Goal: Check status: Check status

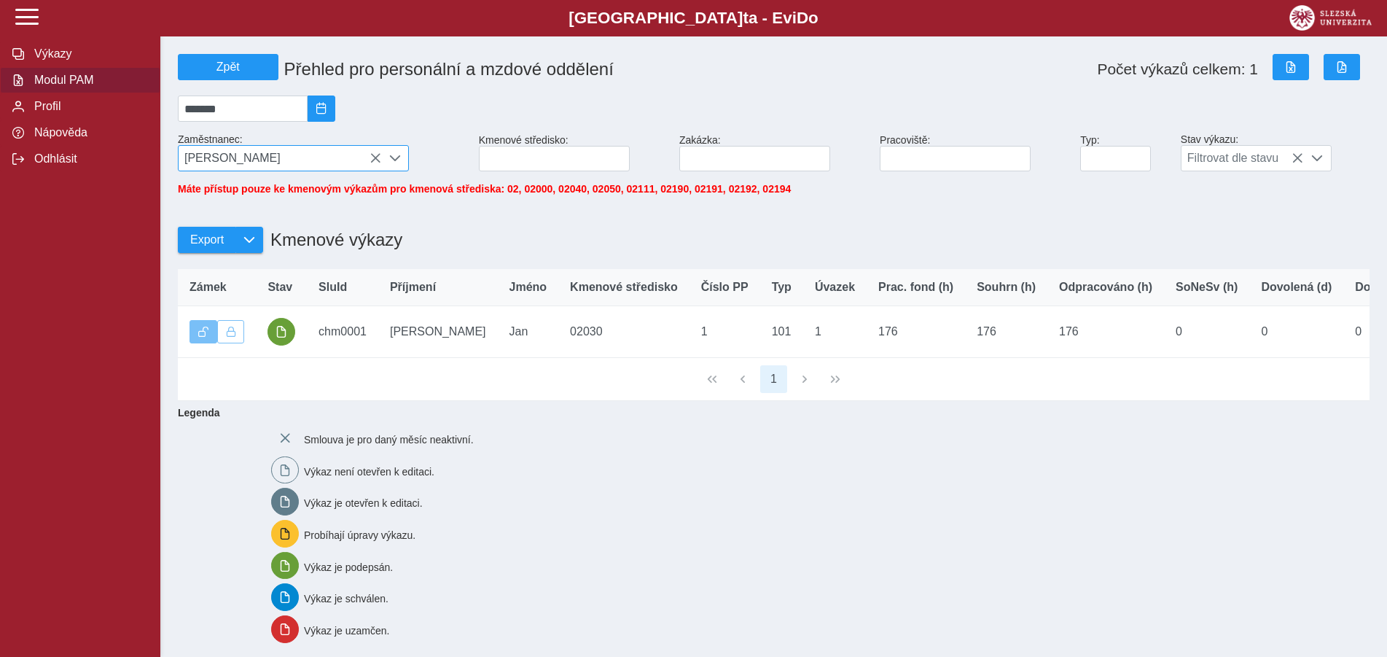
click at [370, 156] on span "[PERSON_NAME]" at bounding box center [280, 158] width 203 height 25
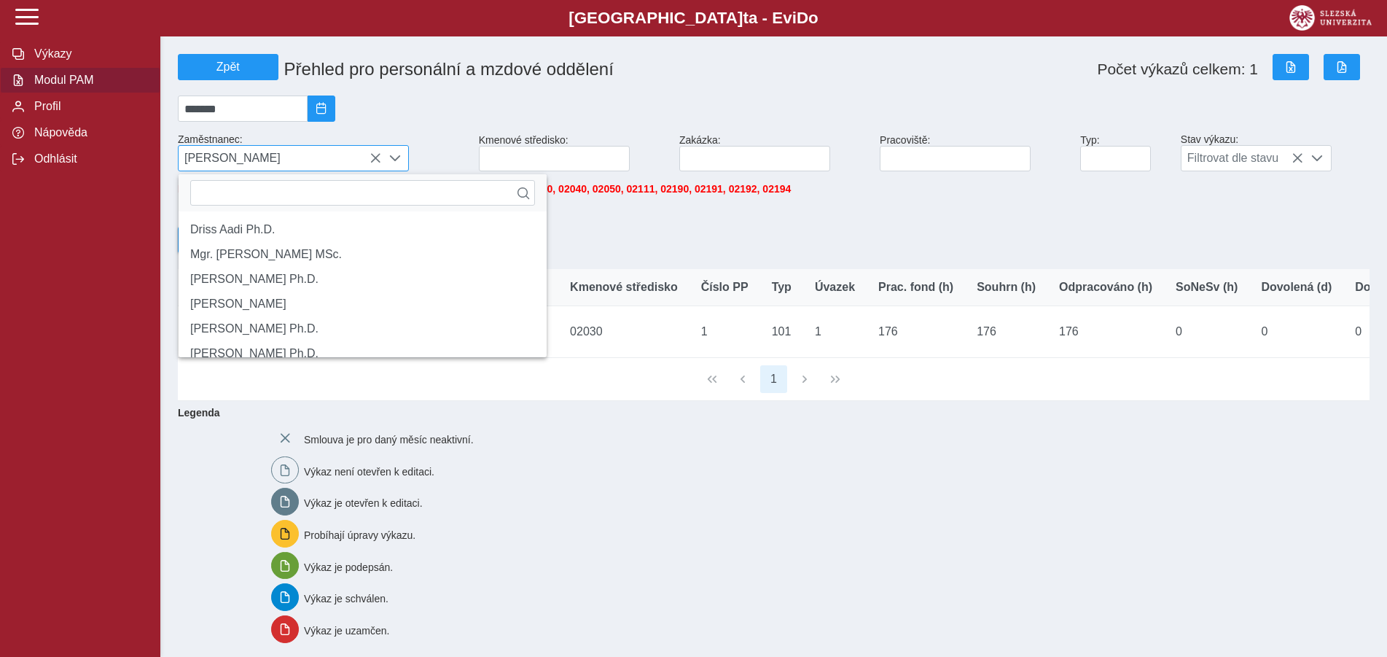
scroll to position [9, 60]
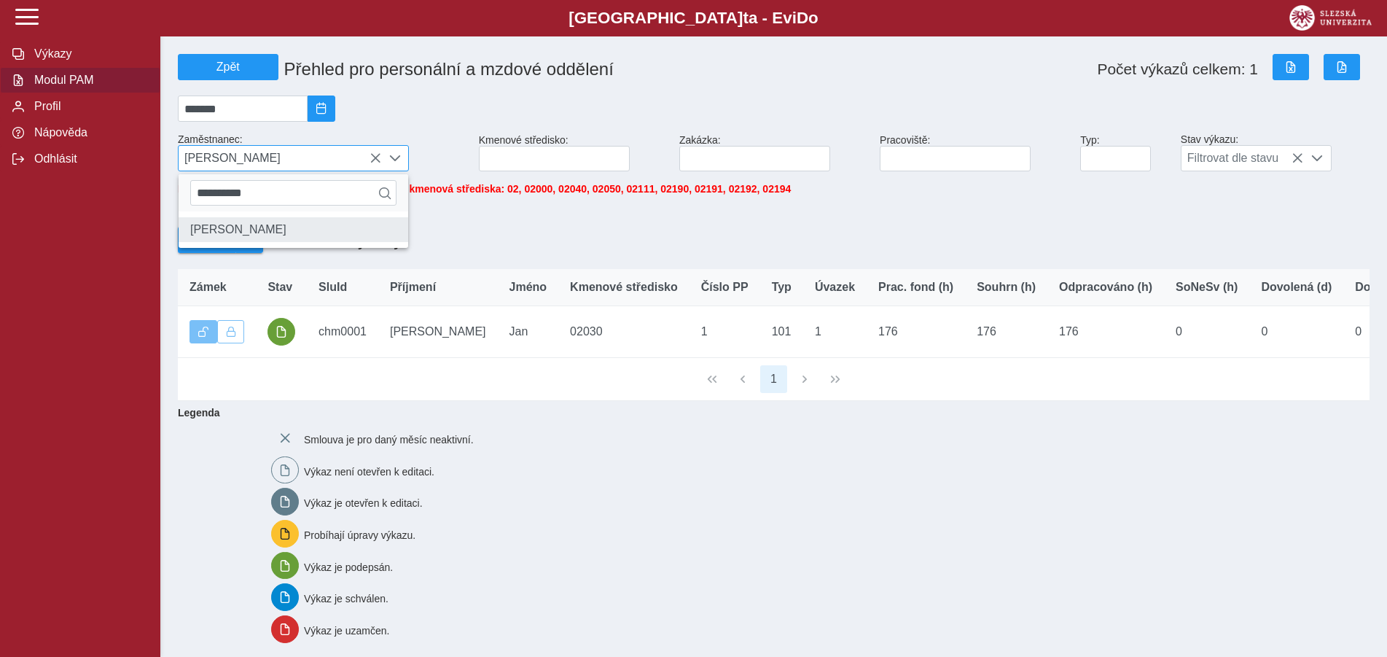
type input "**********"
click at [250, 238] on li "[PERSON_NAME]" at bounding box center [294, 229] width 230 height 25
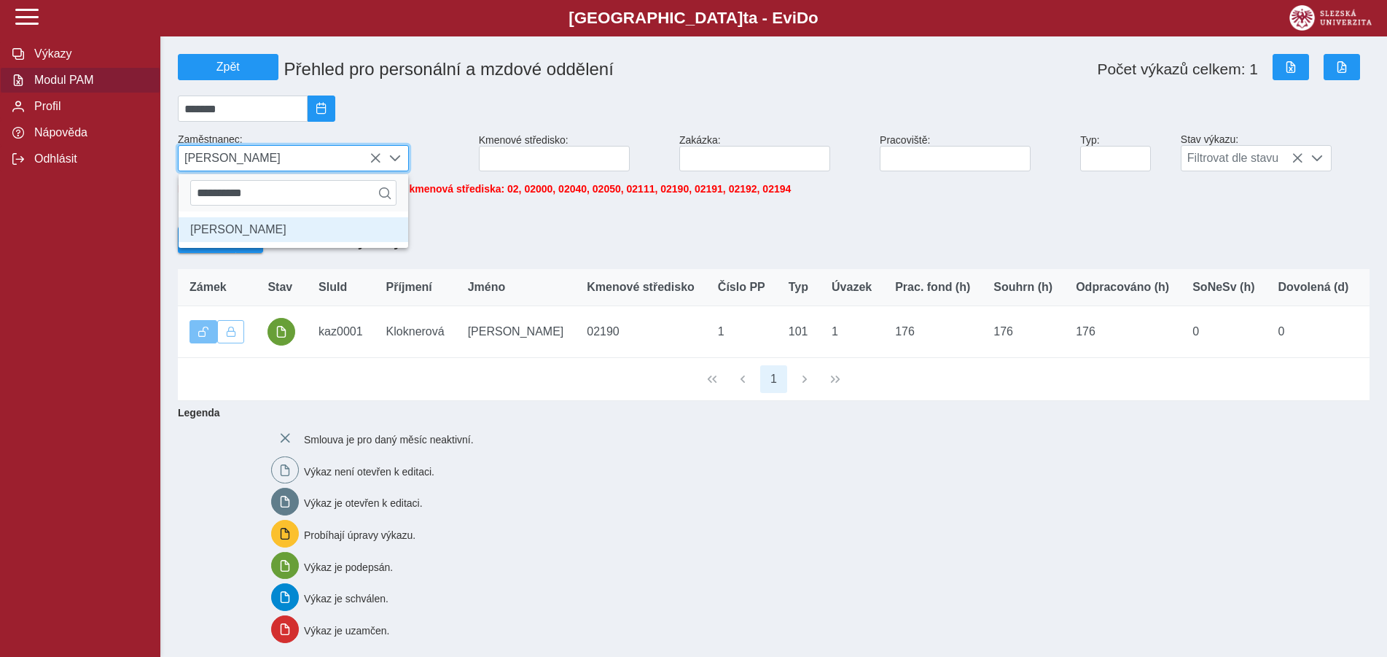
scroll to position [8, 60]
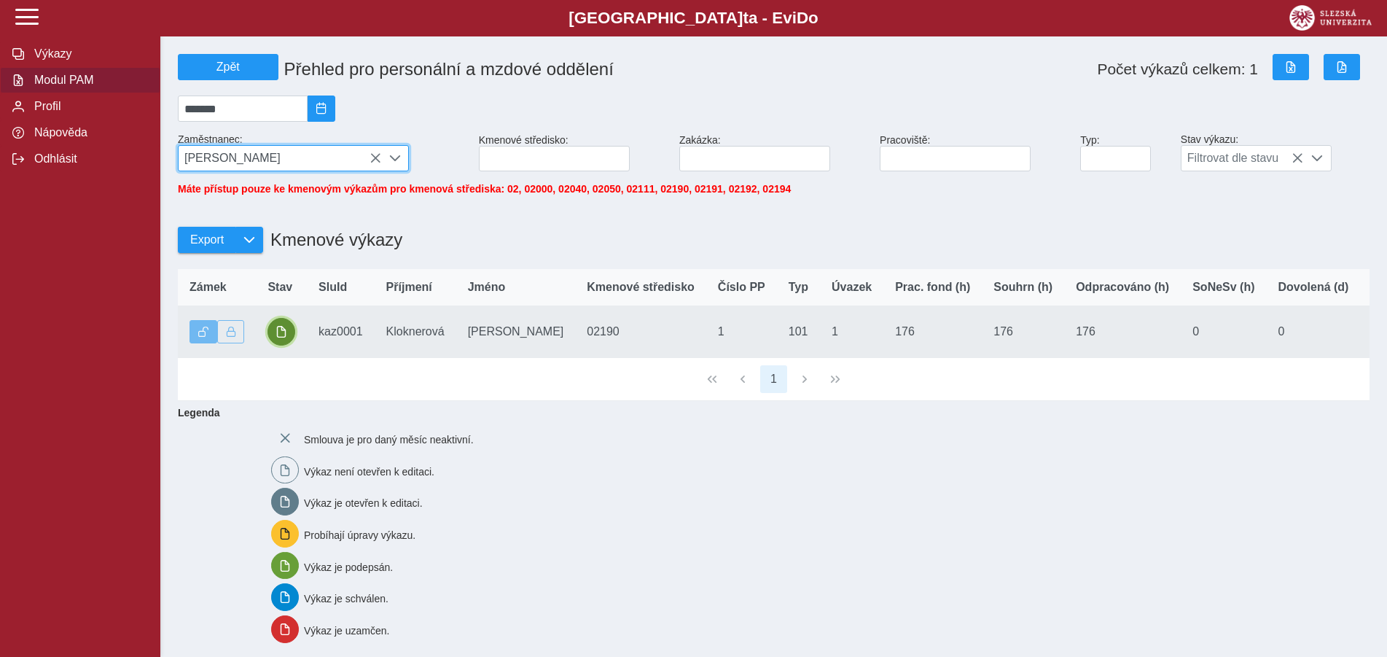
click at [291, 340] on button "button" at bounding box center [281, 332] width 28 height 28
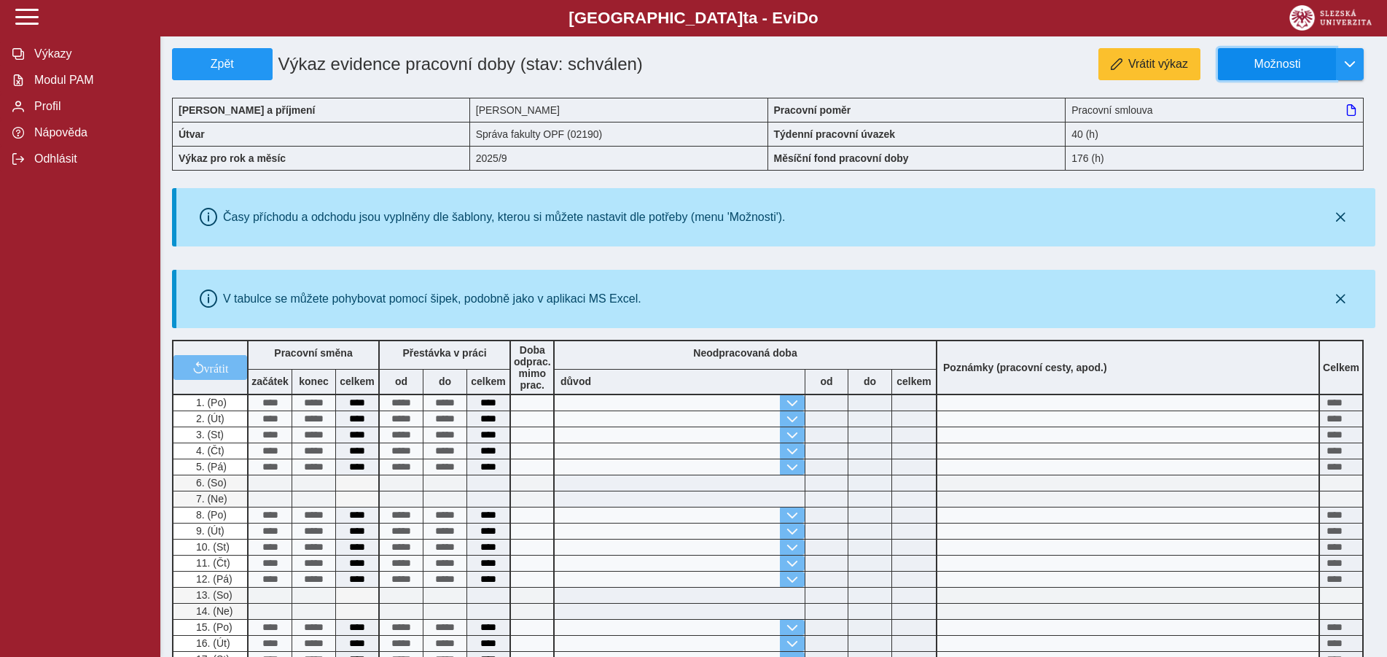
click at [1304, 67] on span "Možnosti" at bounding box center [1277, 64] width 94 height 13
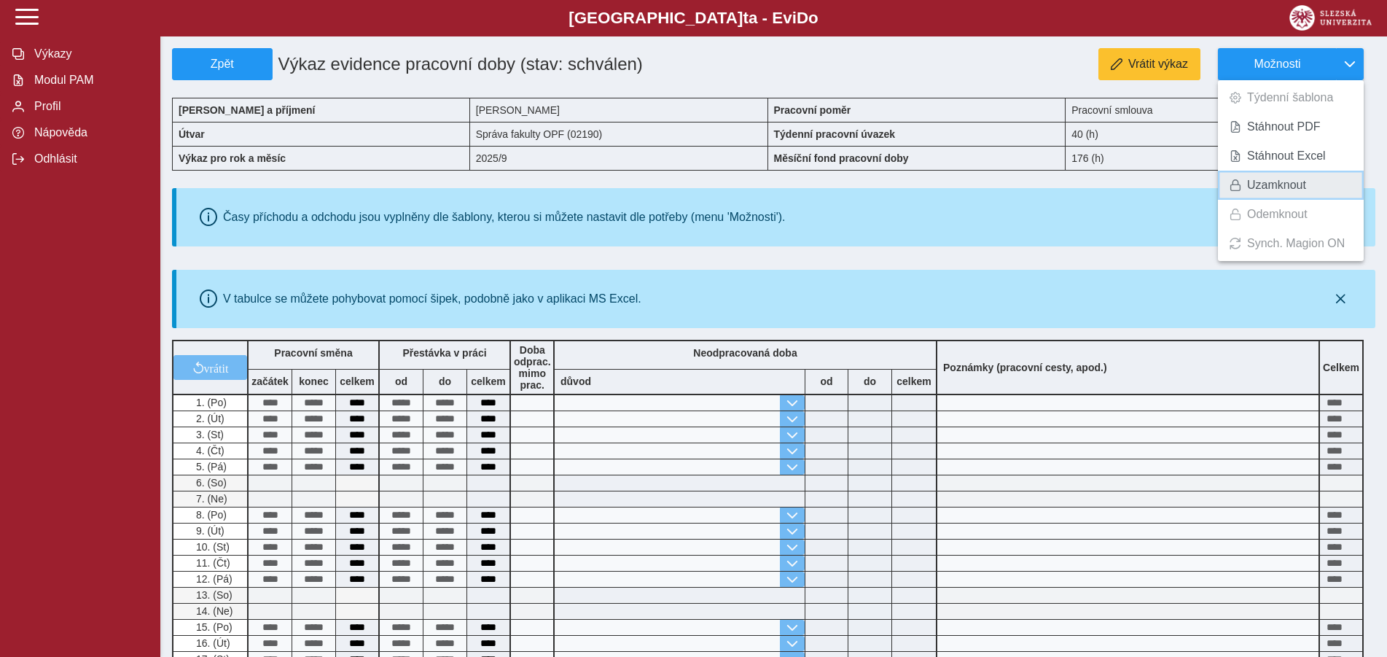
click at [1274, 184] on span "Uzamknout" at bounding box center [1276, 185] width 59 height 12
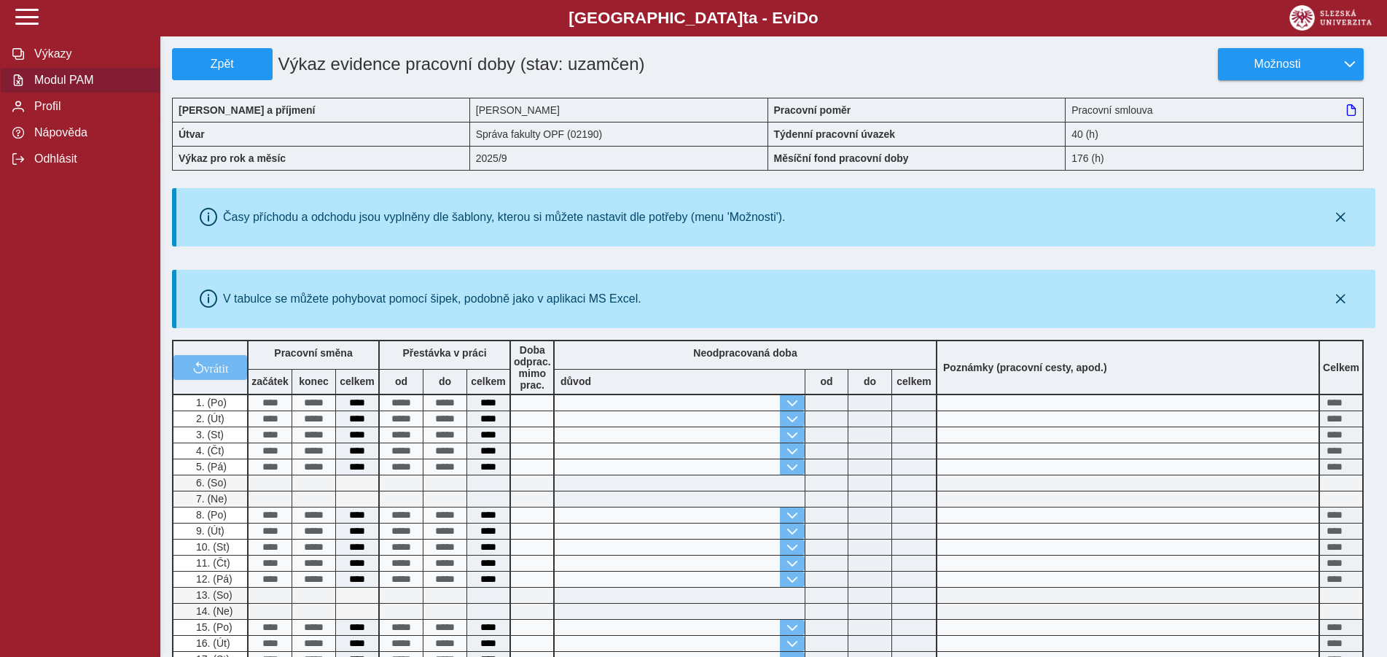
click at [68, 87] on span "Modul PAM" at bounding box center [89, 80] width 118 height 13
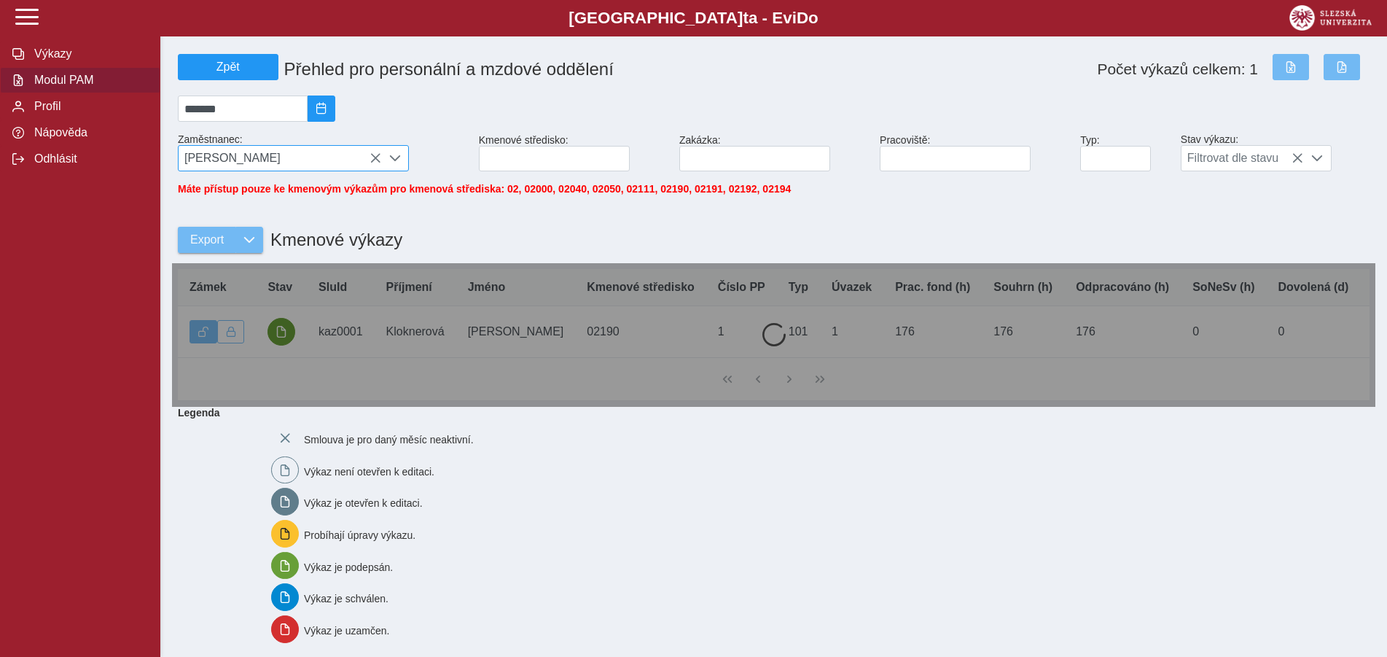
click at [372, 163] on icon at bounding box center [375, 158] width 12 height 12
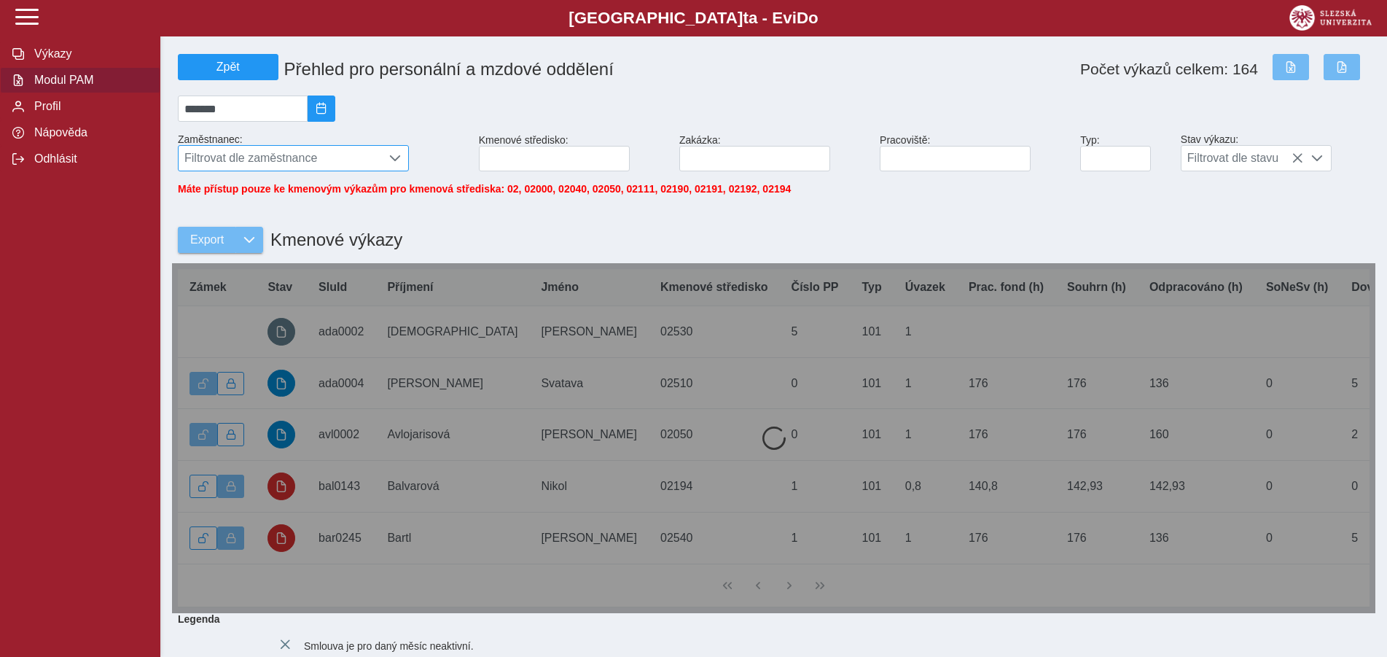
click at [218, 160] on span "Filtrovat dle zaměstnance" at bounding box center [280, 158] width 203 height 25
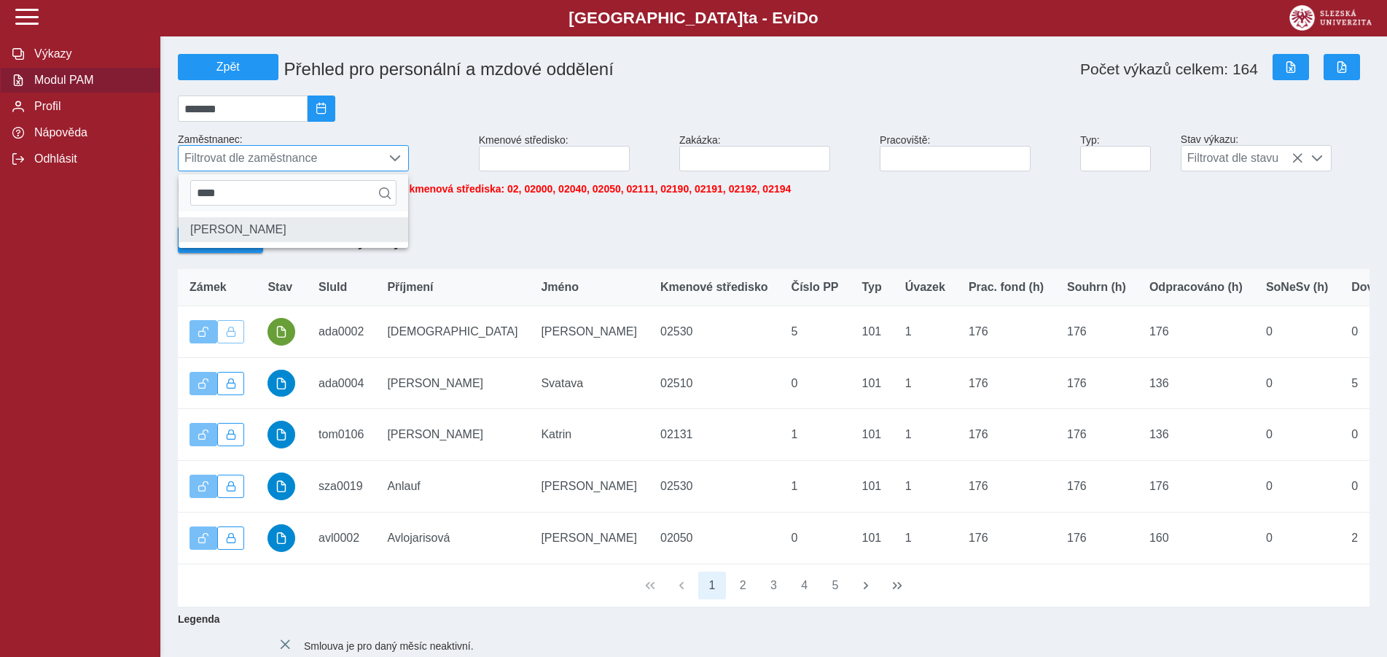
type input "****"
click at [218, 234] on li "[PERSON_NAME]" at bounding box center [294, 229] width 230 height 25
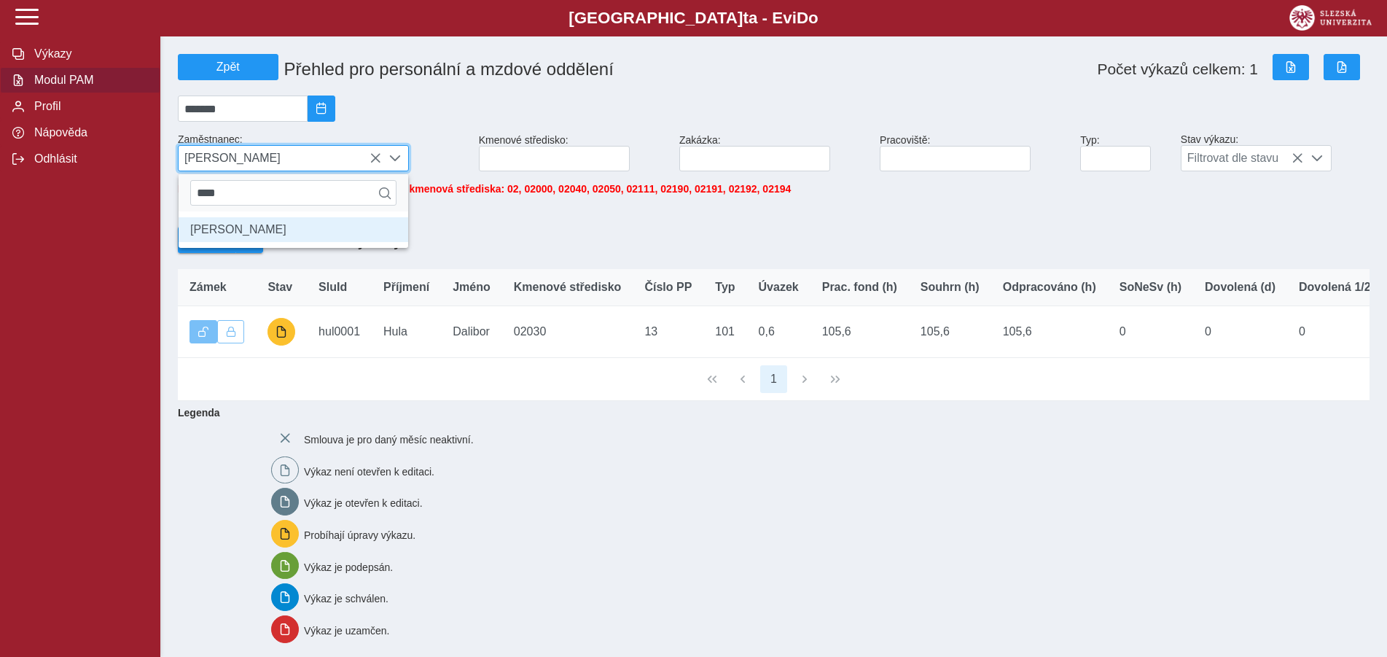
scroll to position [8, 60]
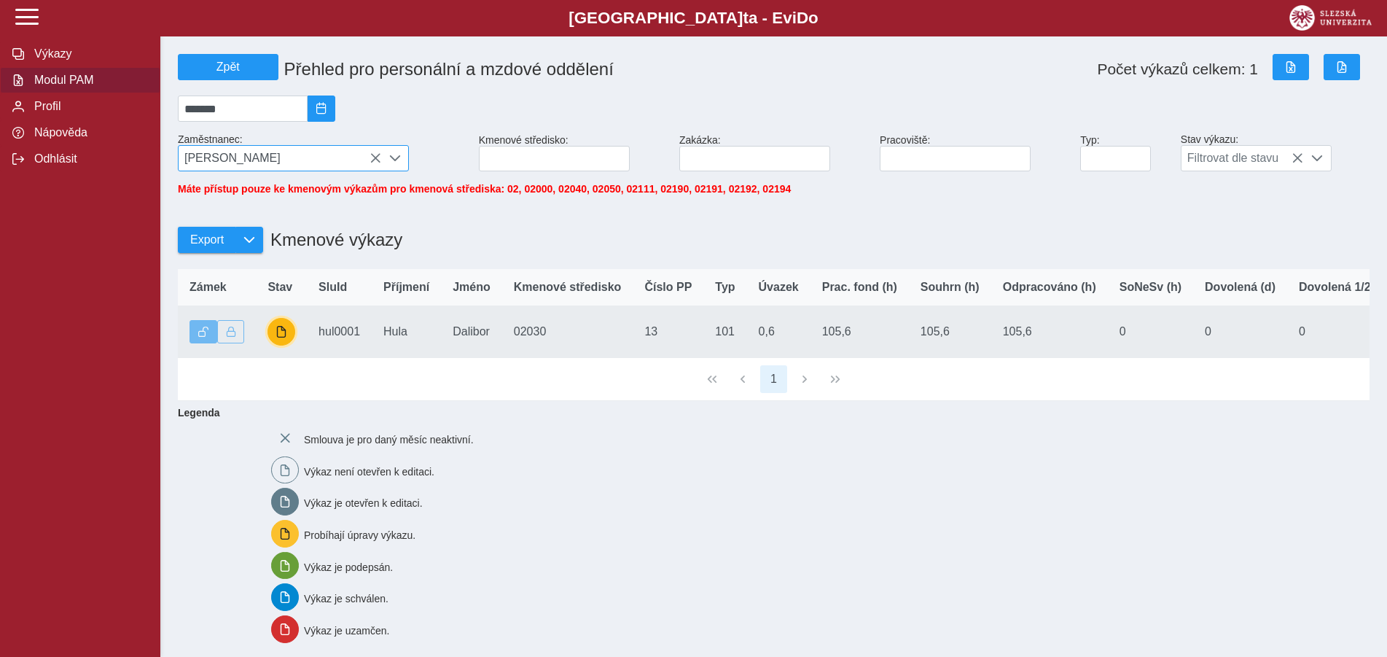
click at [288, 337] on button "button" at bounding box center [281, 332] width 28 height 28
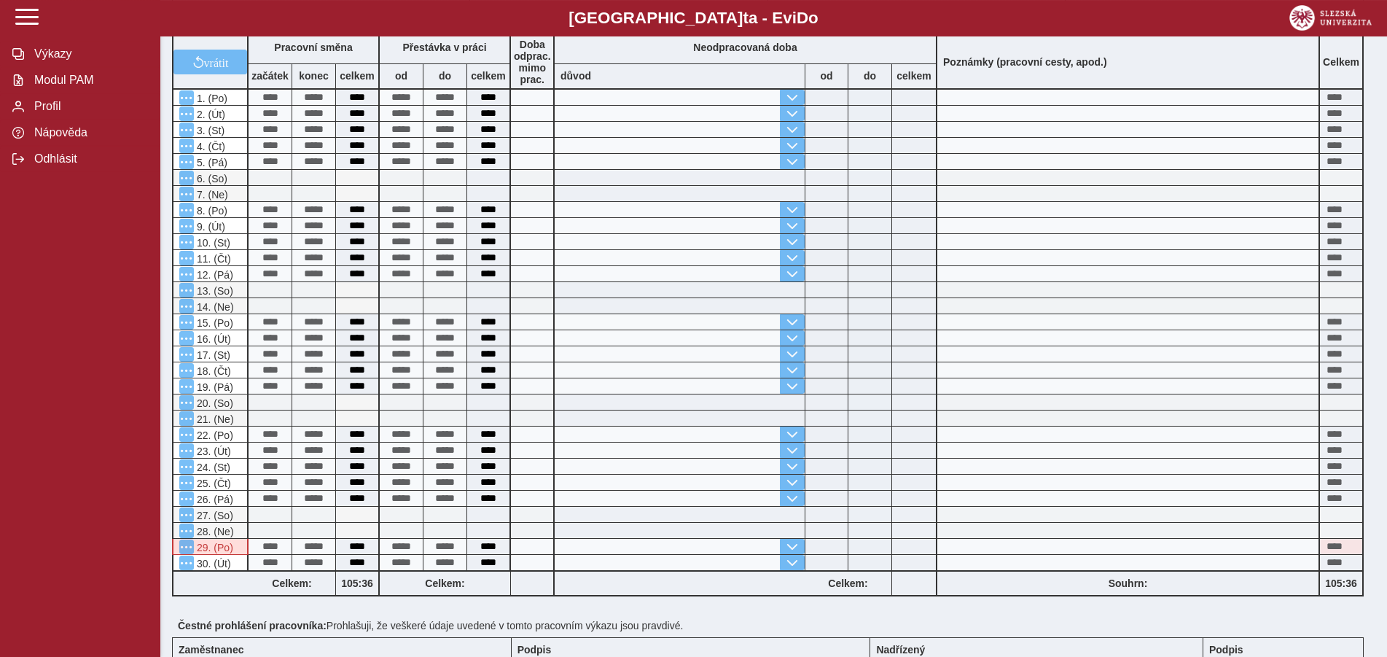
scroll to position [22, 0]
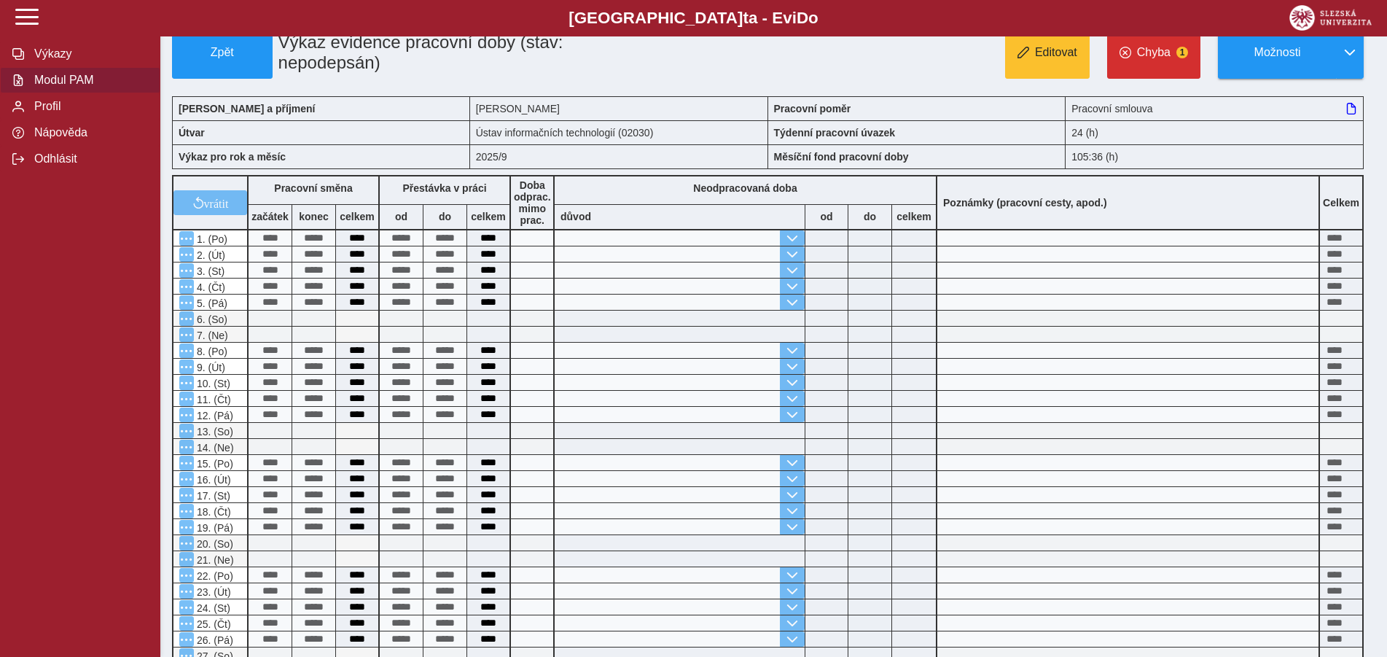
click at [64, 87] on span "Modul PAM" at bounding box center [89, 80] width 118 height 13
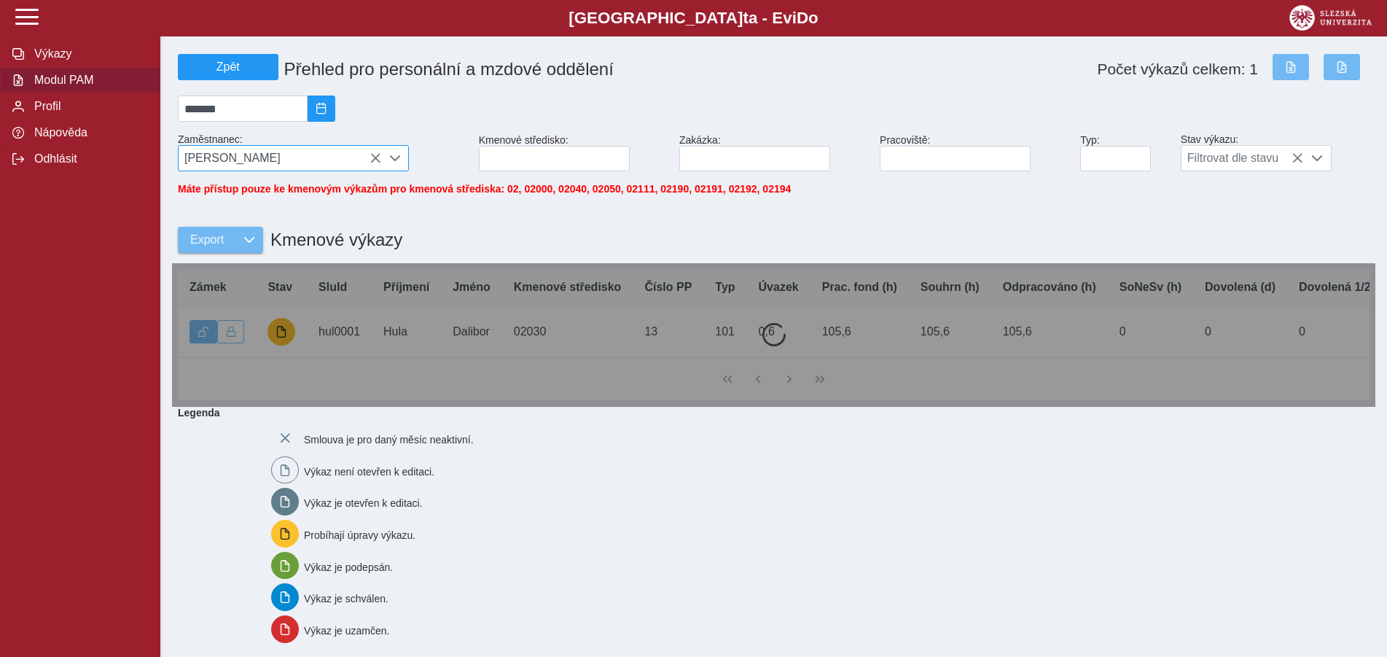
click at [372, 162] on icon at bounding box center [375, 158] width 12 height 12
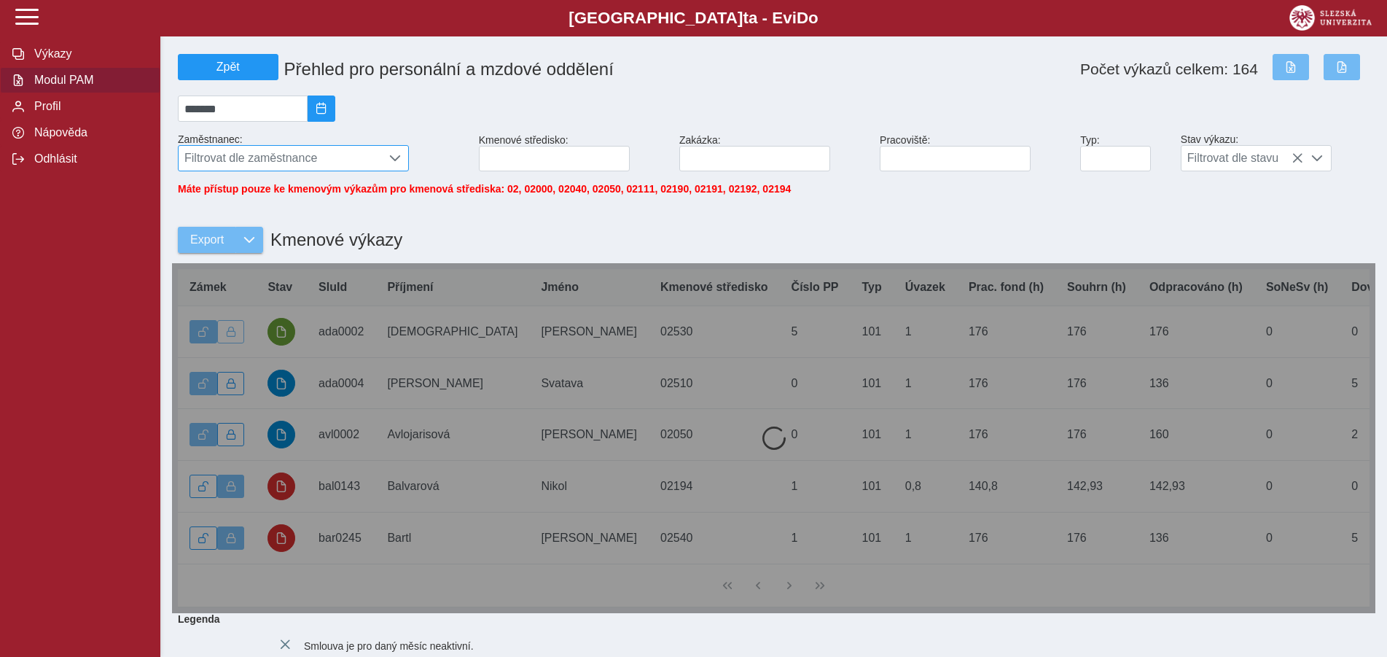
click at [220, 167] on span "Filtrovat dle zaměstnance" at bounding box center [280, 158] width 203 height 25
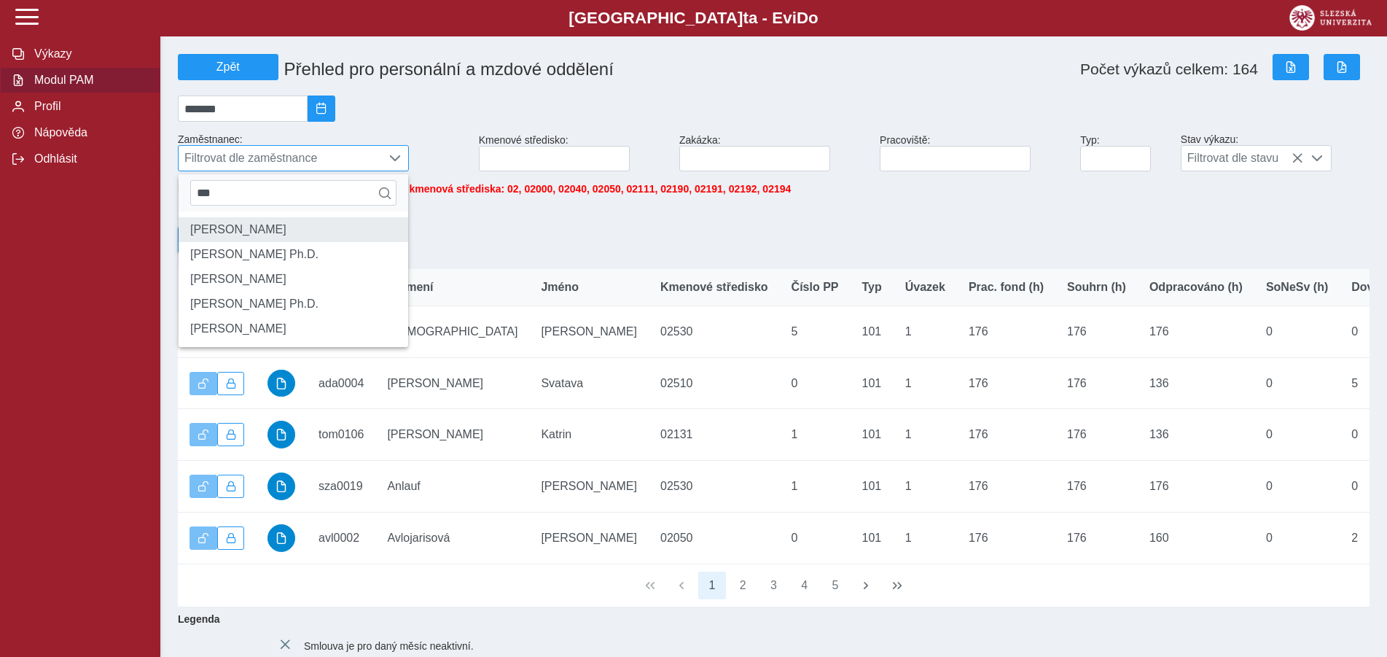
type input "***"
click at [287, 233] on li "[PERSON_NAME]" at bounding box center [294, 229] width 230 height 25
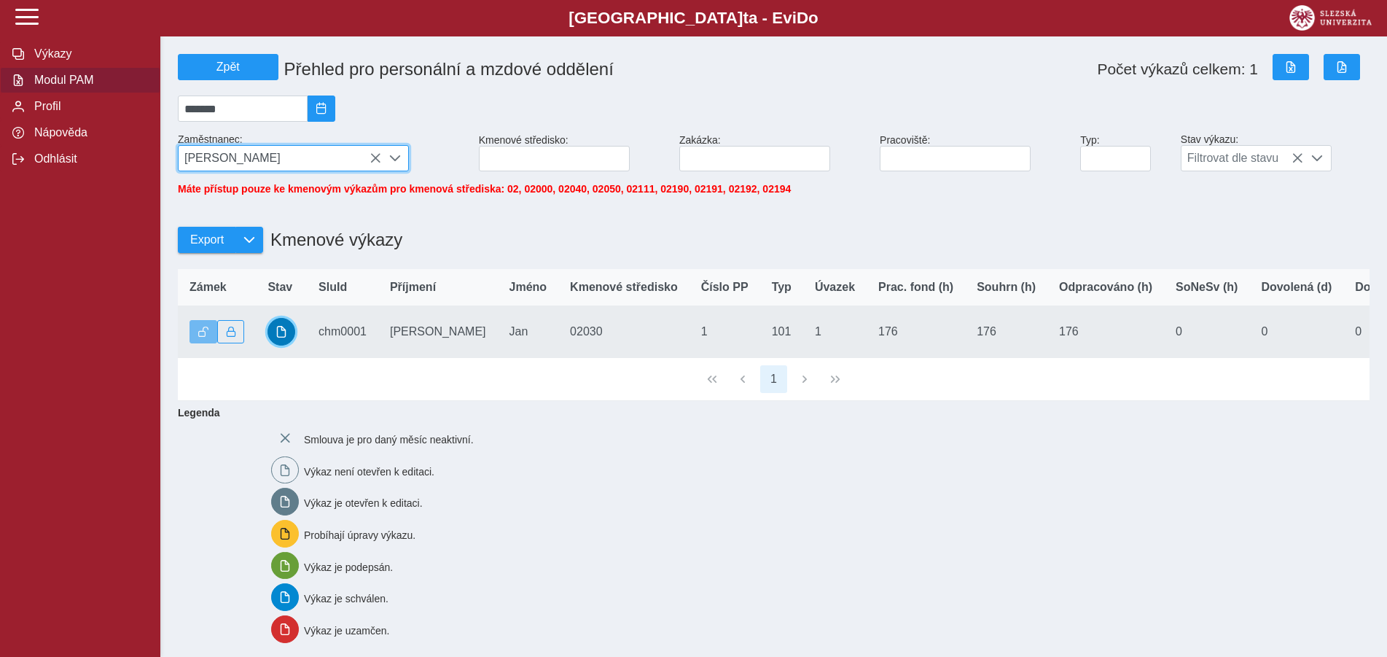
click at [279, 337] on span "button" at bounding box center [281, 332] width 12 height 12
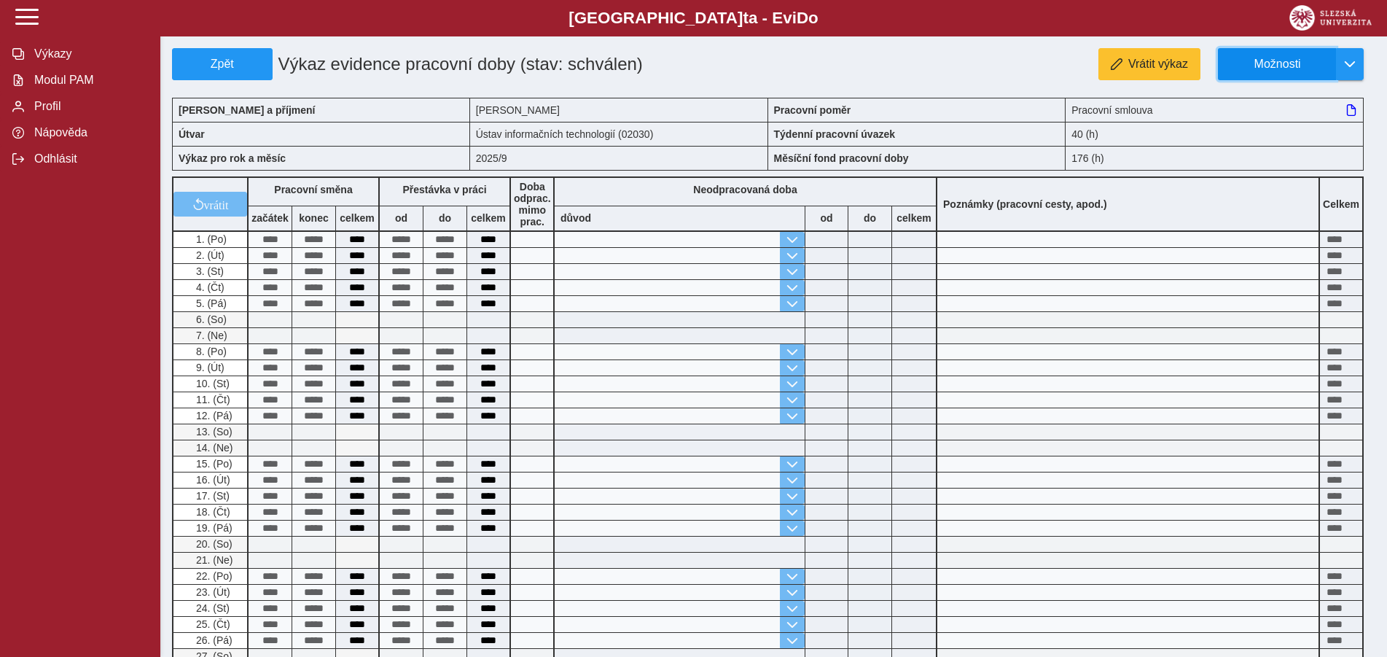
click at [1290, 64] on span "Možnosti" at bounding box center [1277, 64] width 94 height 13
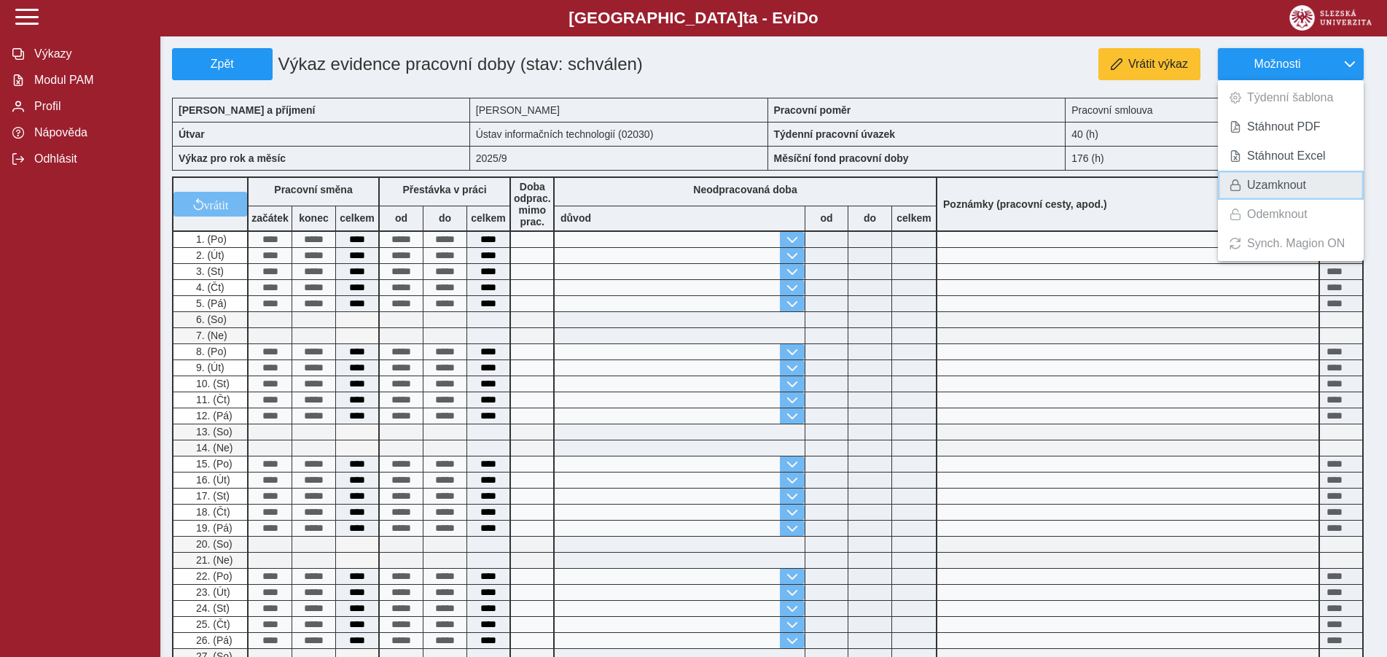
click at [1285, 183] on span "Uzamknout" at bounding box center [1276, 185] width 59 height 12
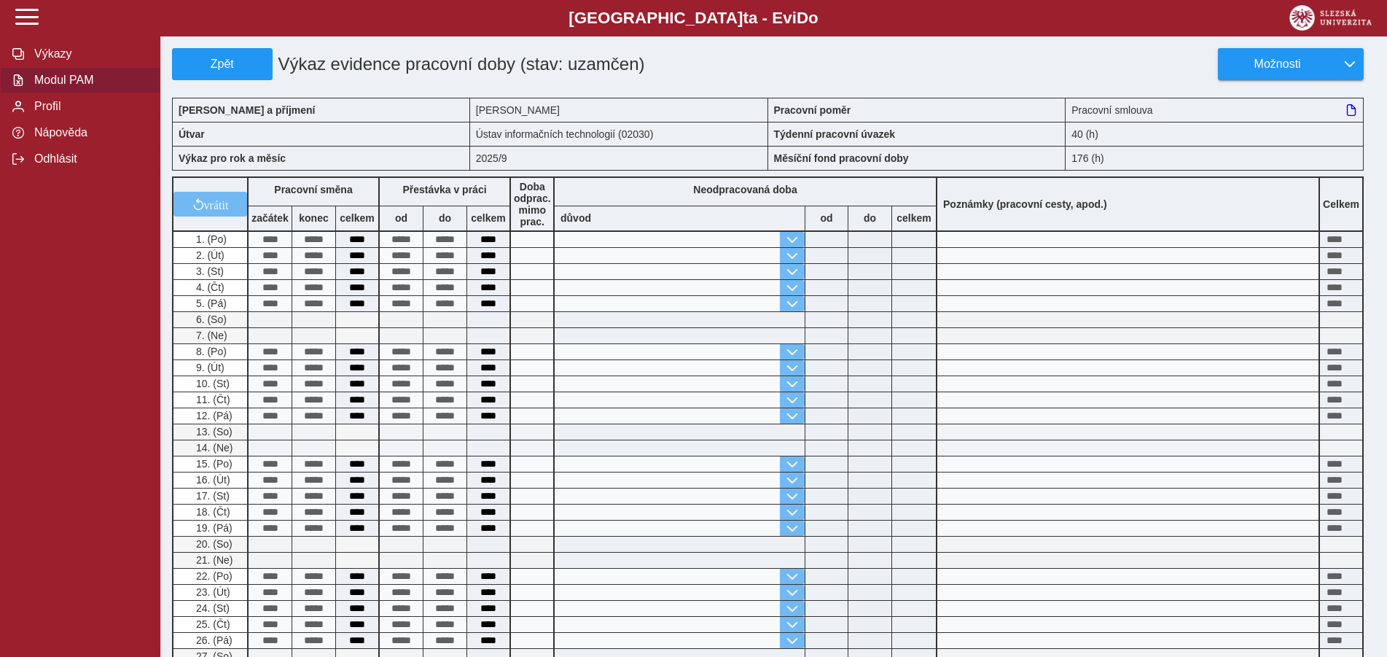
click at [68, 87] on span "Modul PAM" at bounding box center [89, 80] width 118 height 13
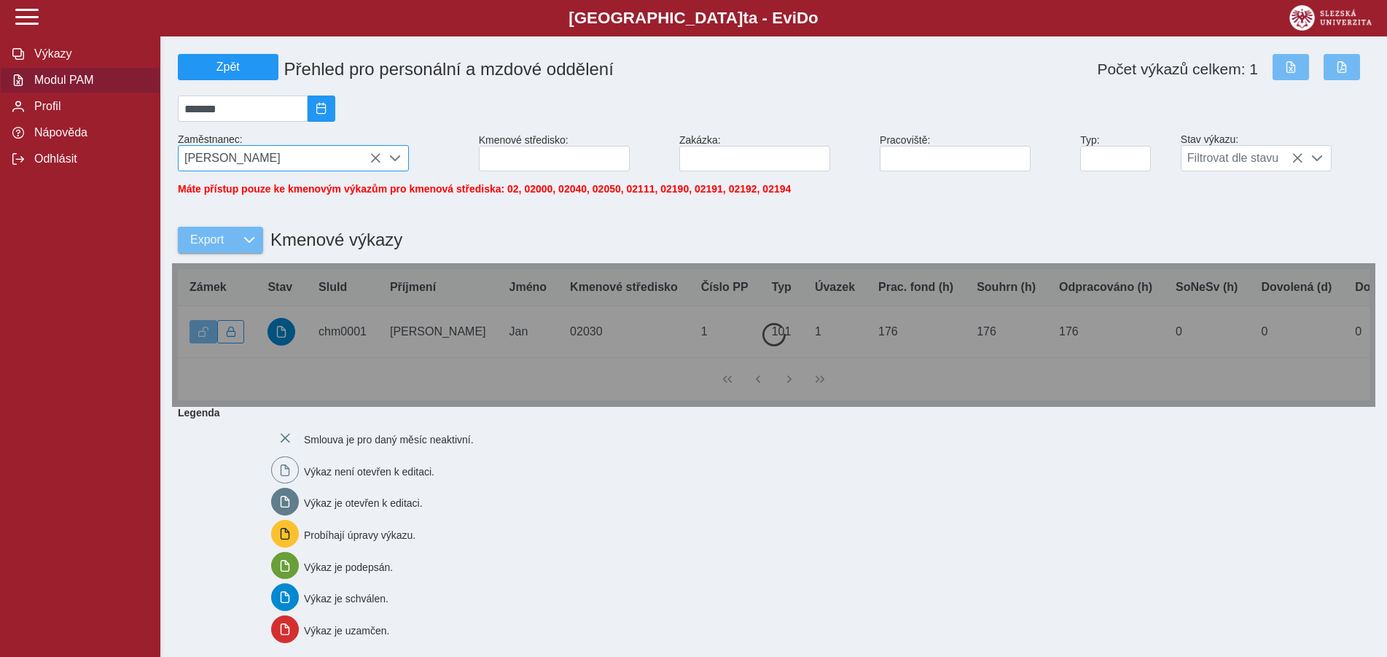
click at [374, 164] on icon at bounding box center [375, 158] width 12 height 12
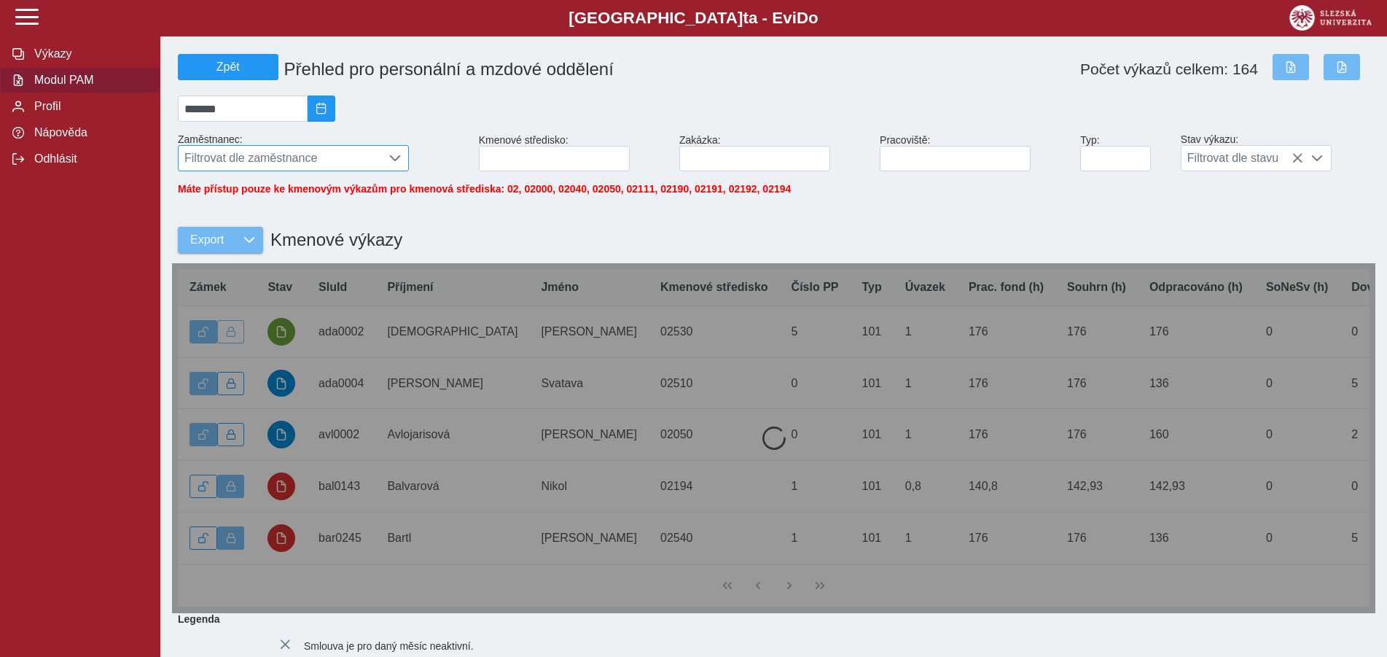
click at [229, 157] on span "Filtrovat dle zaměstnance" at bounding box center [280, 158] width 203 height 25
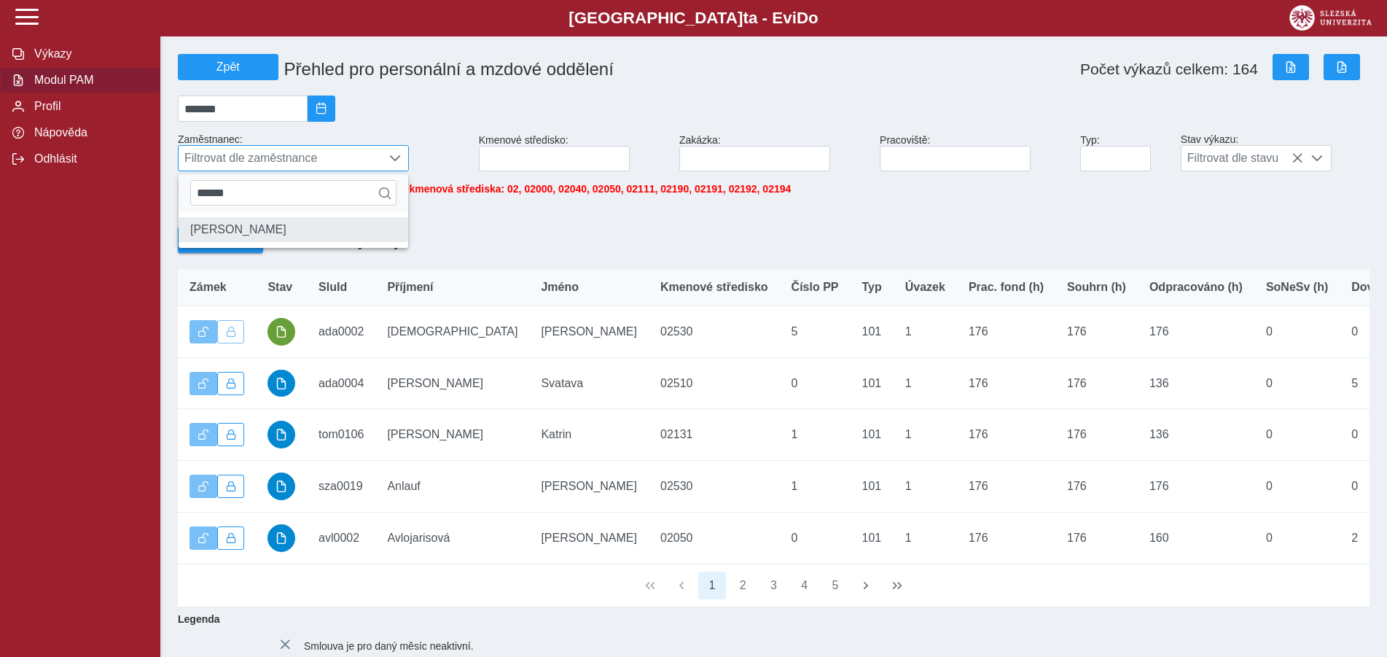
type input "******"
click at [227, 240] on li "[PERSON_NAME]" at bounding box center [294, 229] width 230 height 25
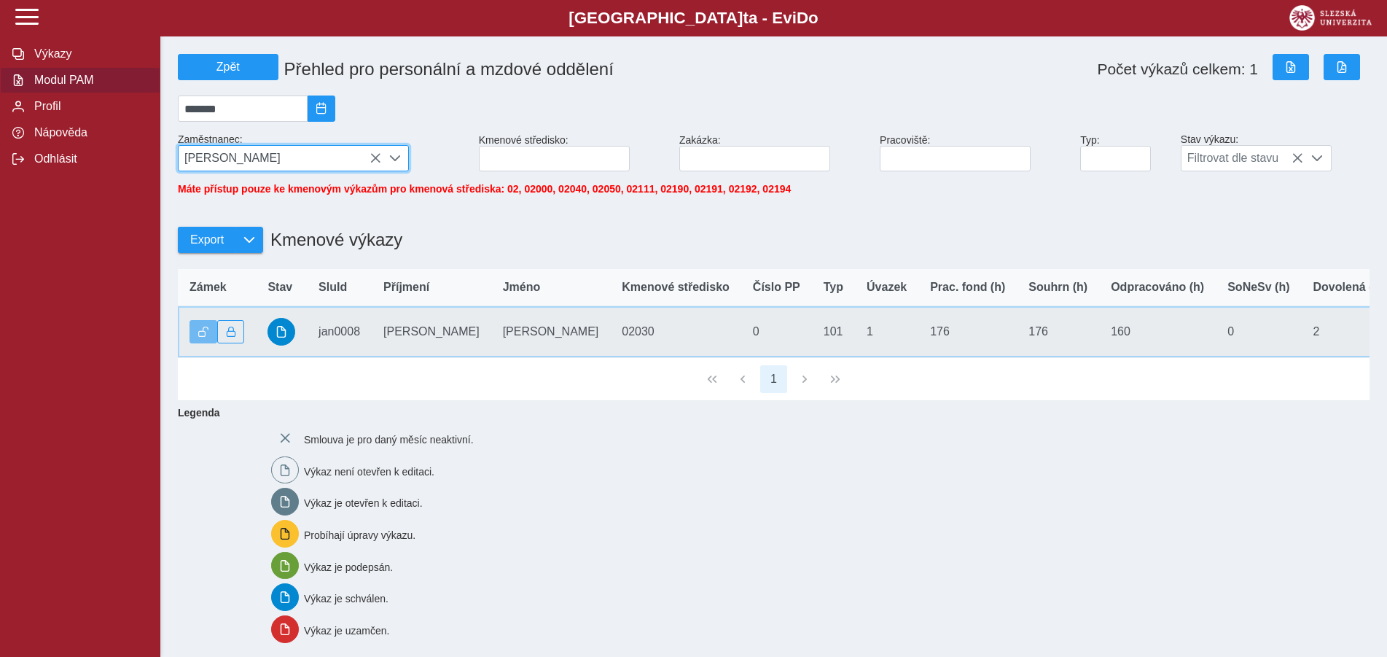
click at [297, 343] on td "Stav" at bounding box center [281, 332] width 51 height 52
click at [286, 335] on button "button" at bounding box center [281, 332] width 28 height 28
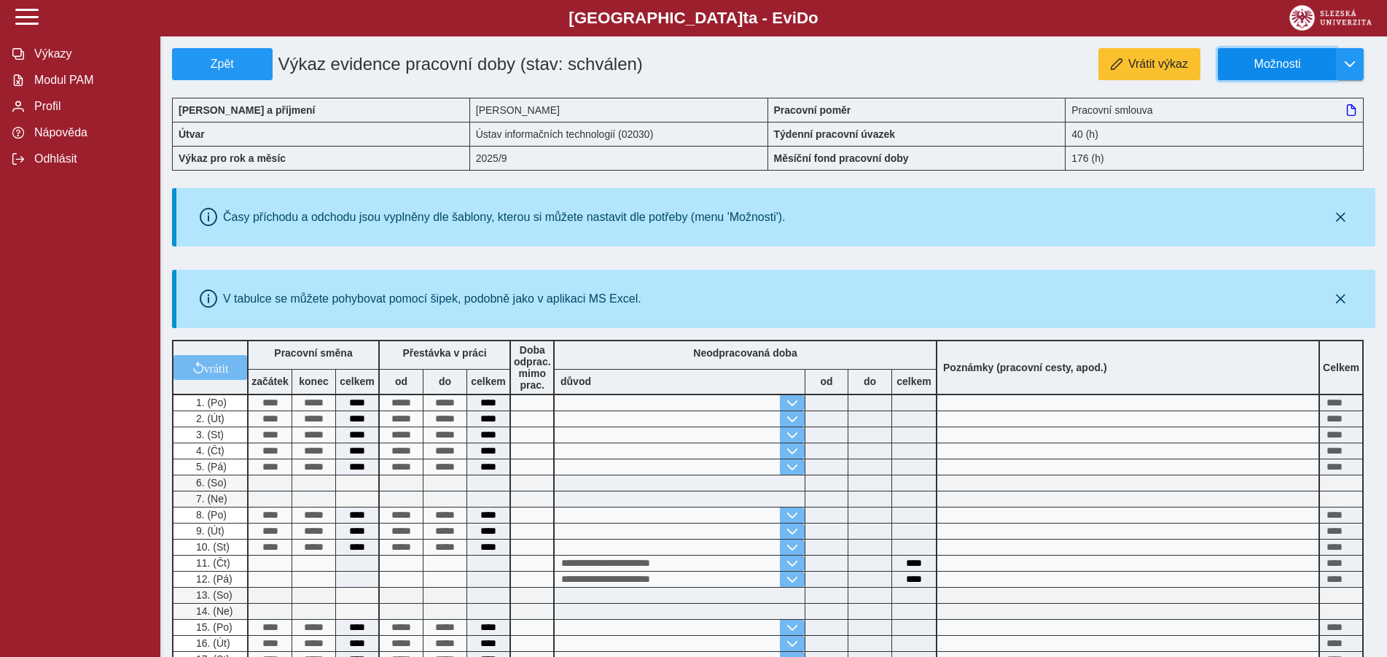
click at [1335, 60] on button "Možnosti" at bounding box center [1277, 64] width 118 height 32
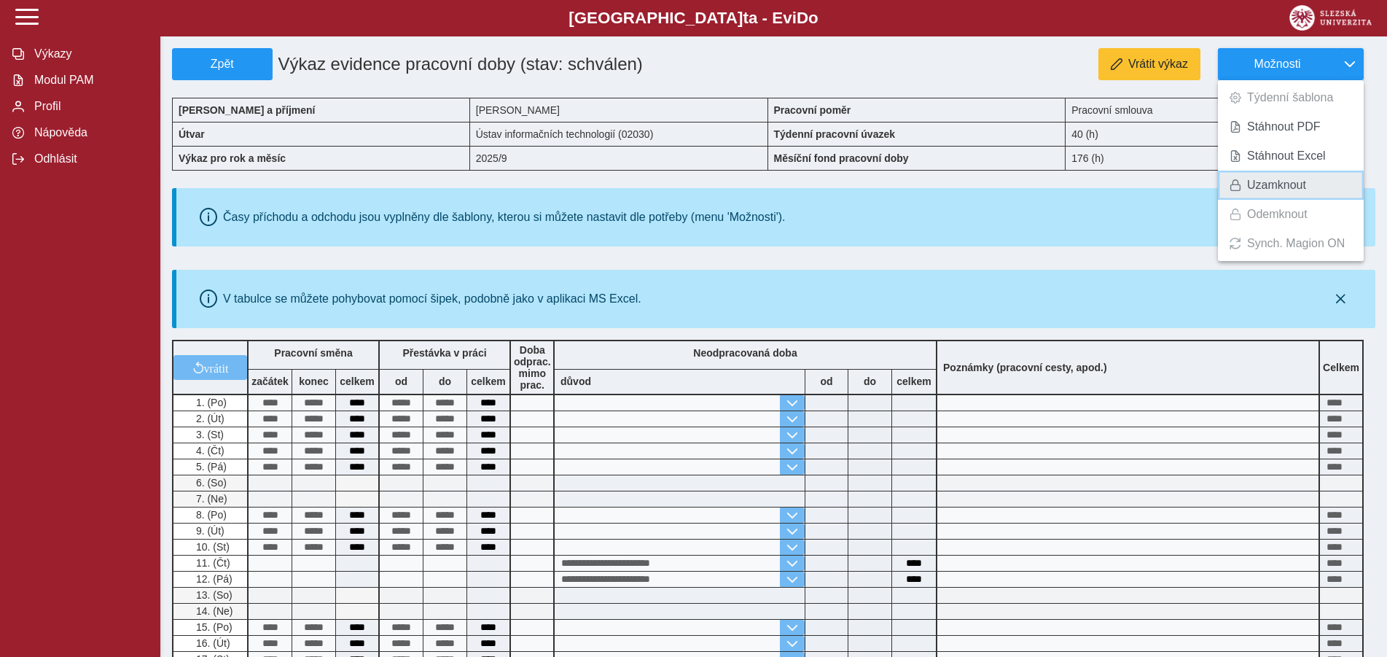
click at [1285, 181] on span "Uzamknout" at bounding box center [1276, 185] width 59 height 12
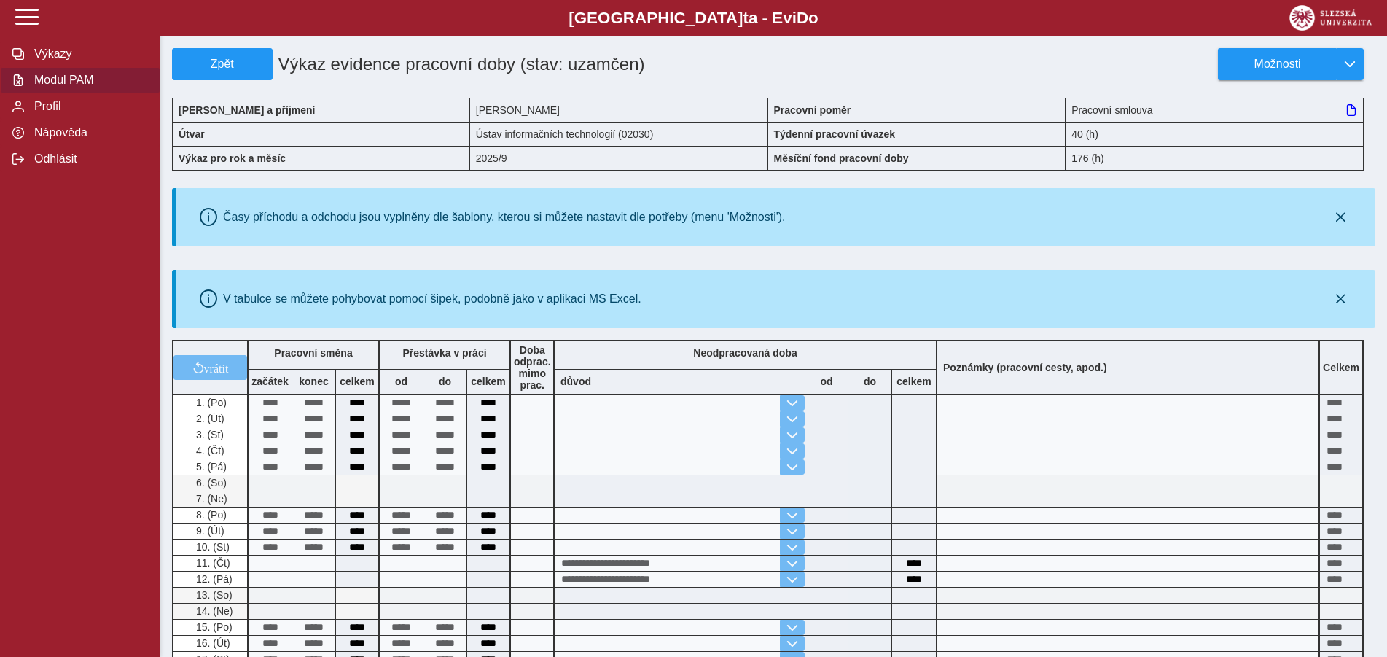
click at [56, 87] on span "Modul PAM" at bounding box center [89, 80] width 118 height 13
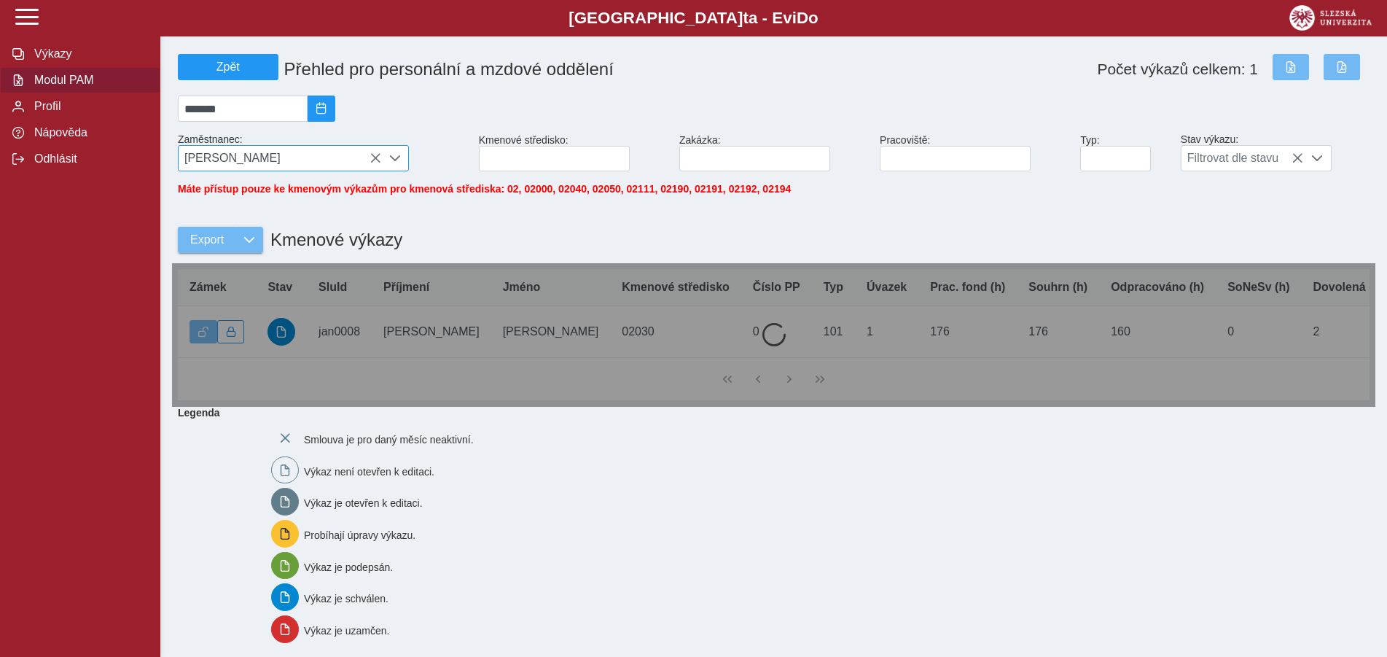
click at [367, 157] on span "[PERSON_NAME]" at bounding box center [280, 158] width 203 height 25
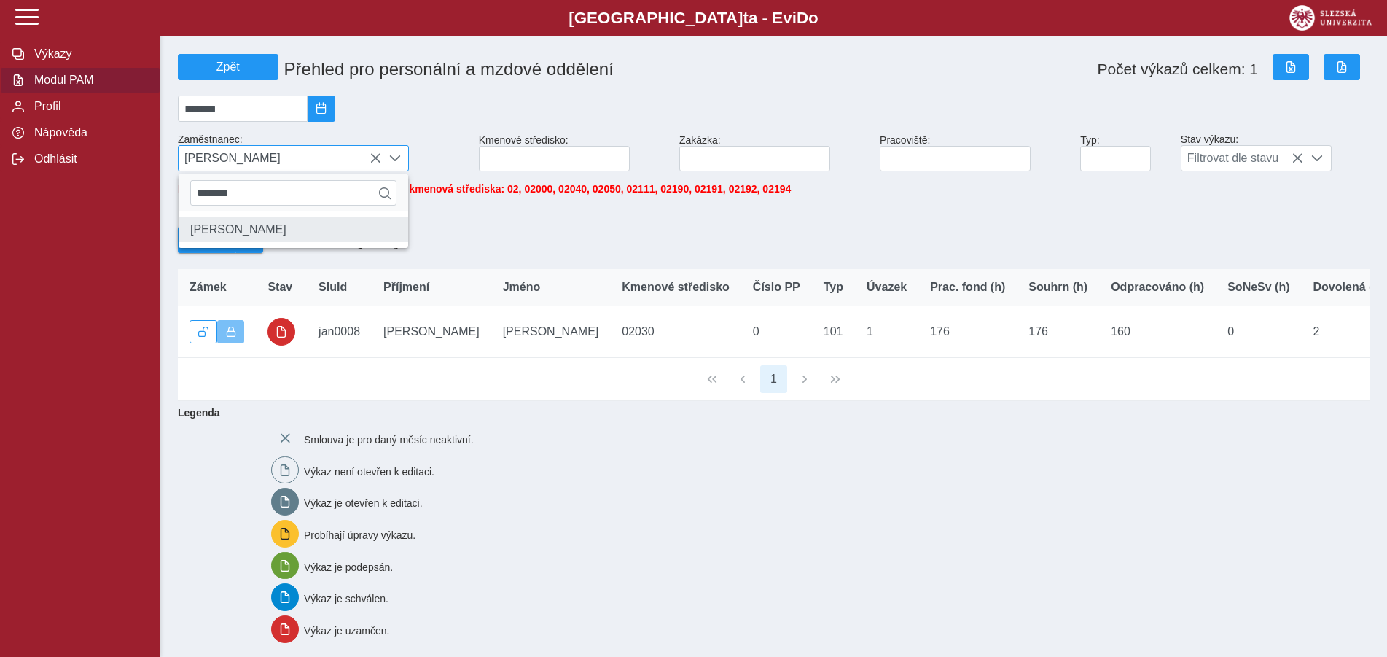
type input "*******"
click at [241, 242] on li "[PERSON_NAME]" at bounding box center [294, 229] width 230 height 25
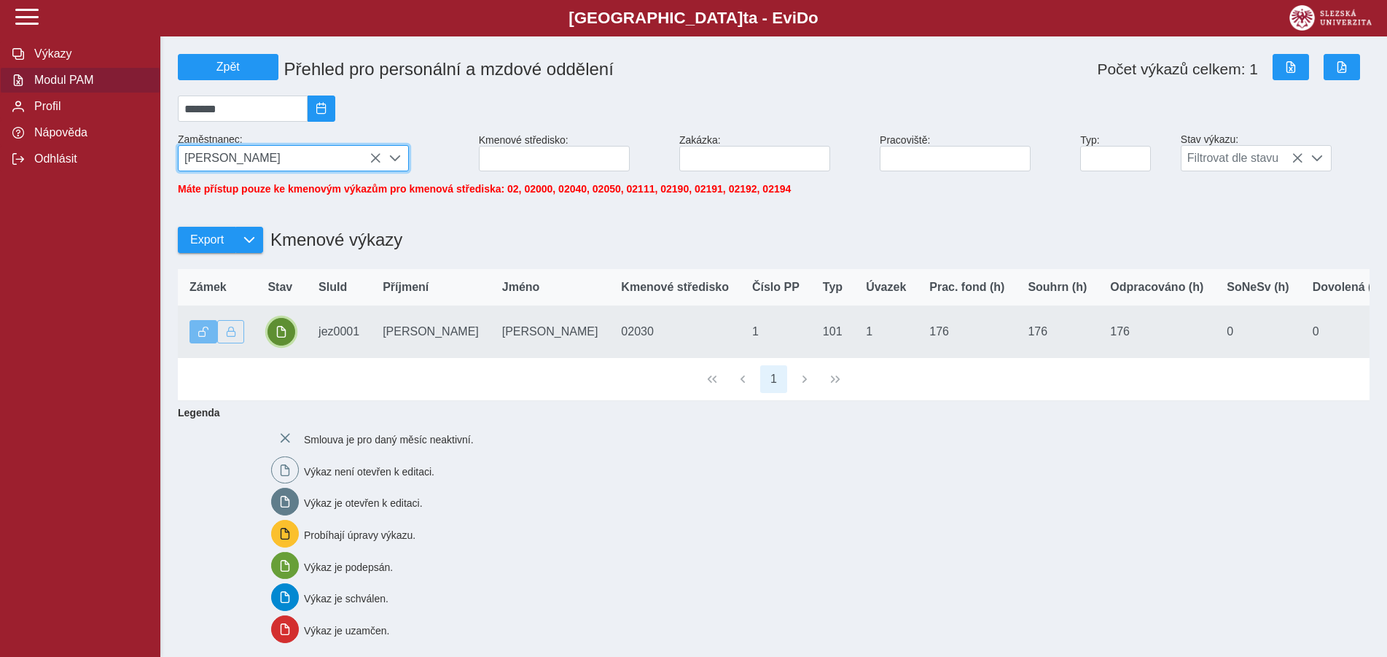
click at [284, 337] on span "button" at bounding box center [281, 332] width 12 height 12
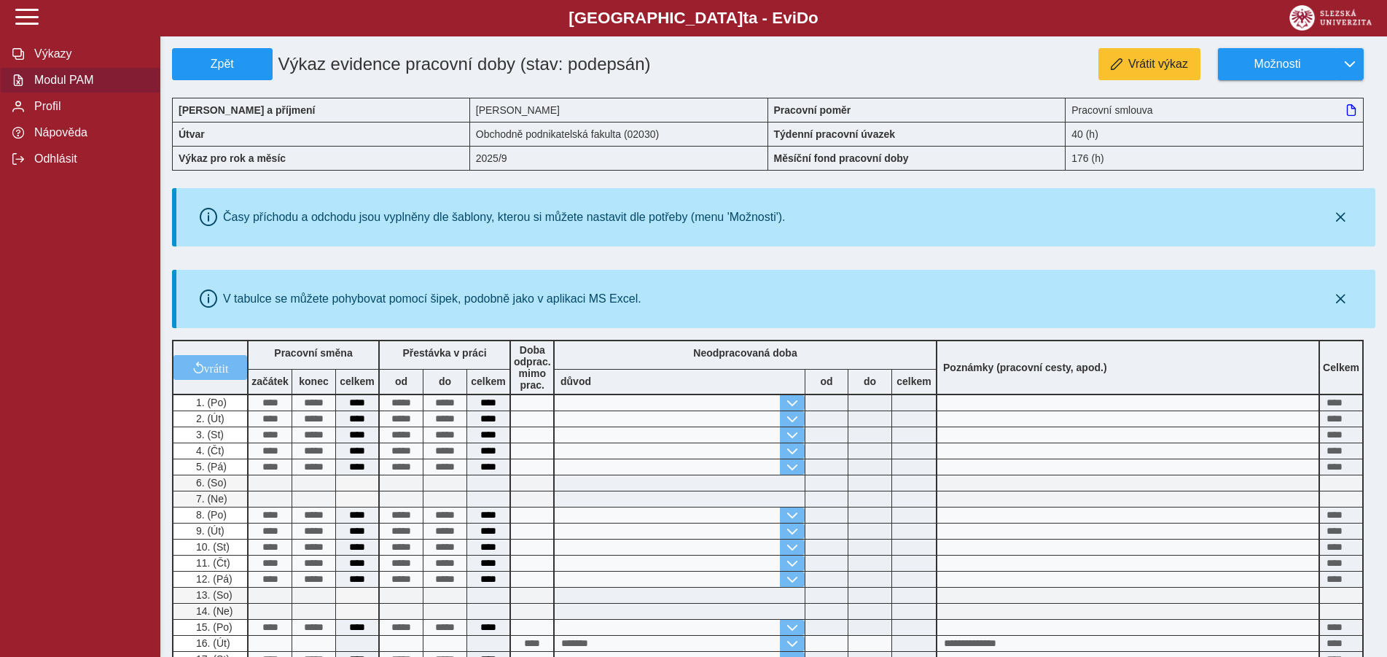
click at [61, 87] on span "Modul PAM" at bounding box center [89, 80] width 118 height 13
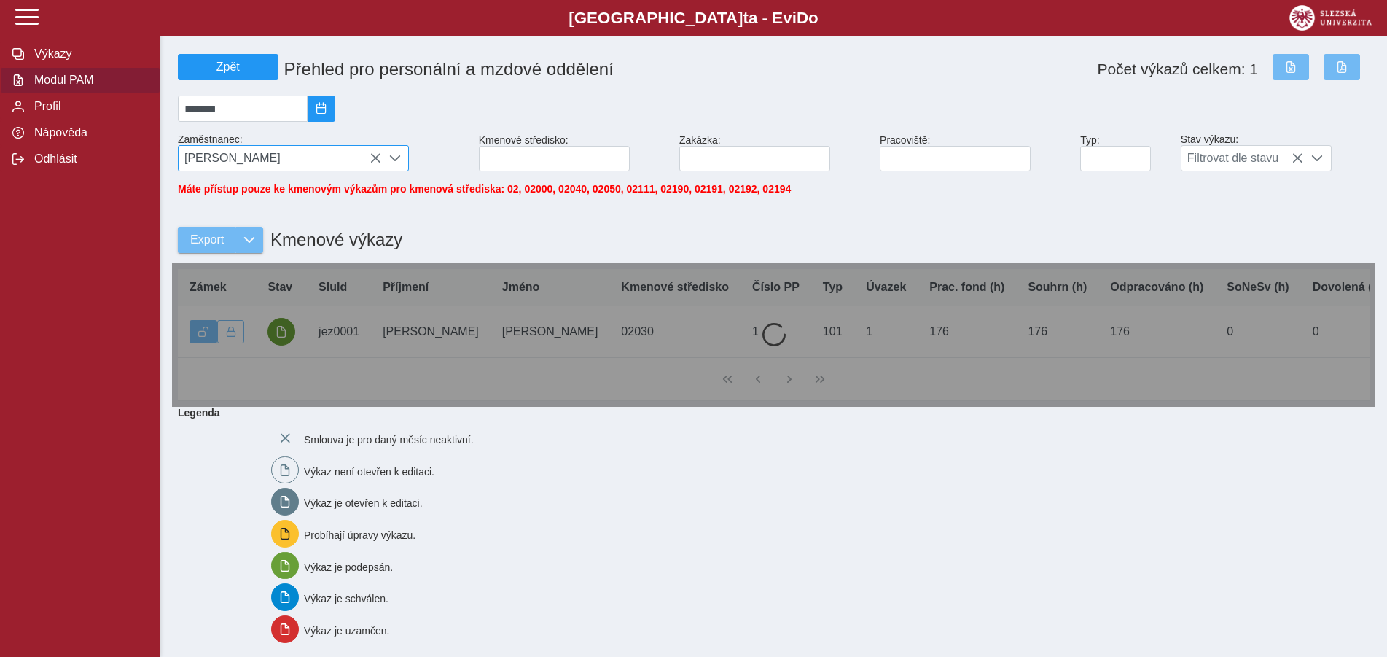
click at [372, 160] on icon at bounding box center [375, 158] width 12 height 12
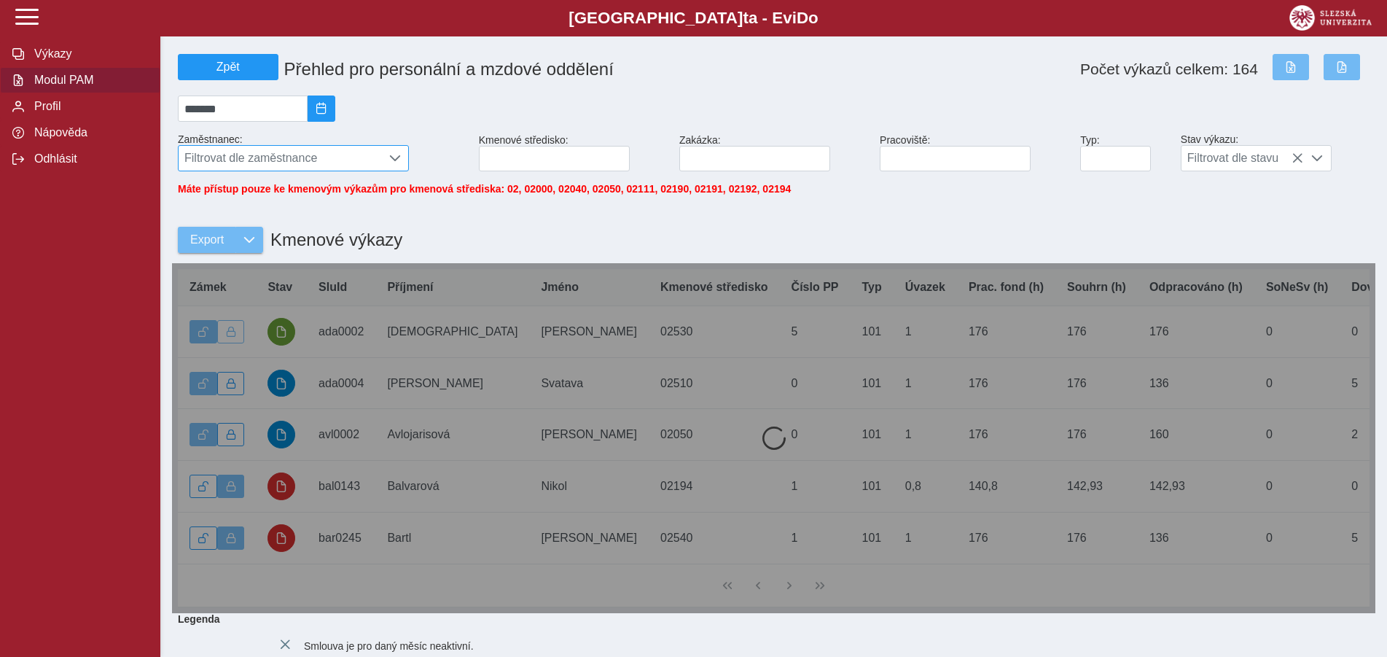
click at [284, 161] on span "Filtrovat dle zaměstnance" at bounding box center [280, 158] width 203 height 25
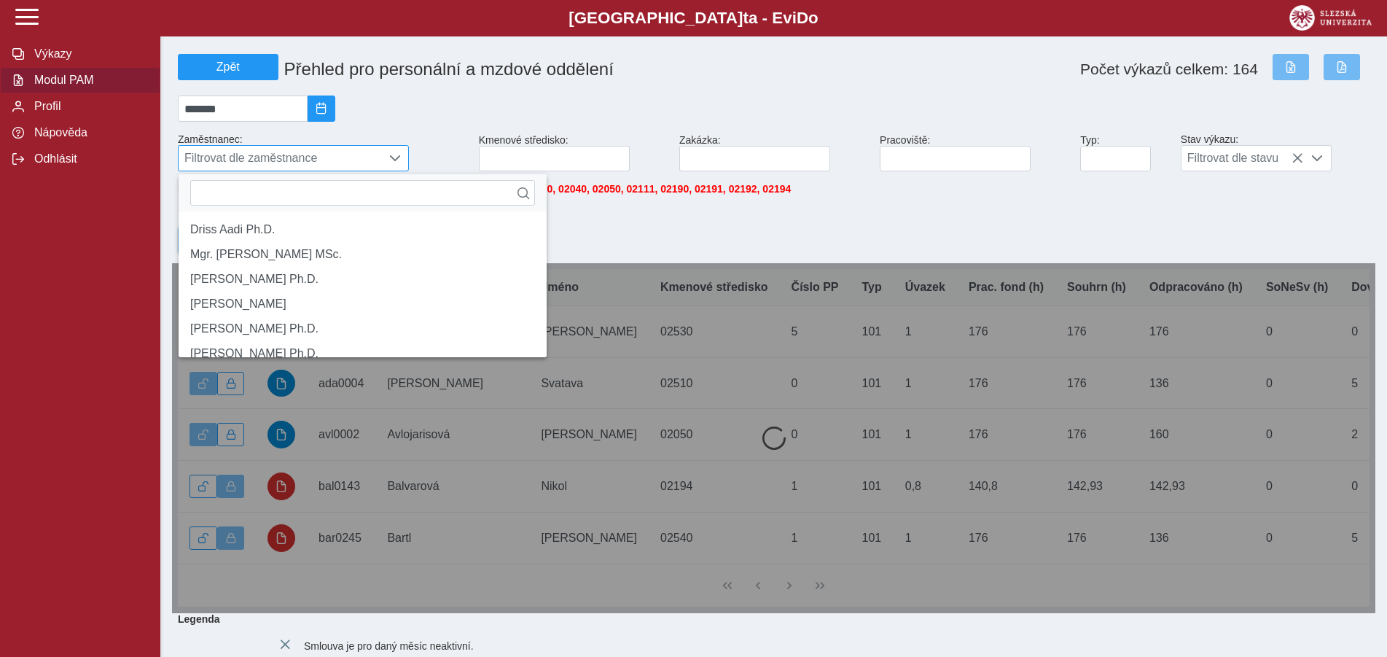
scroll to position [9, 60]
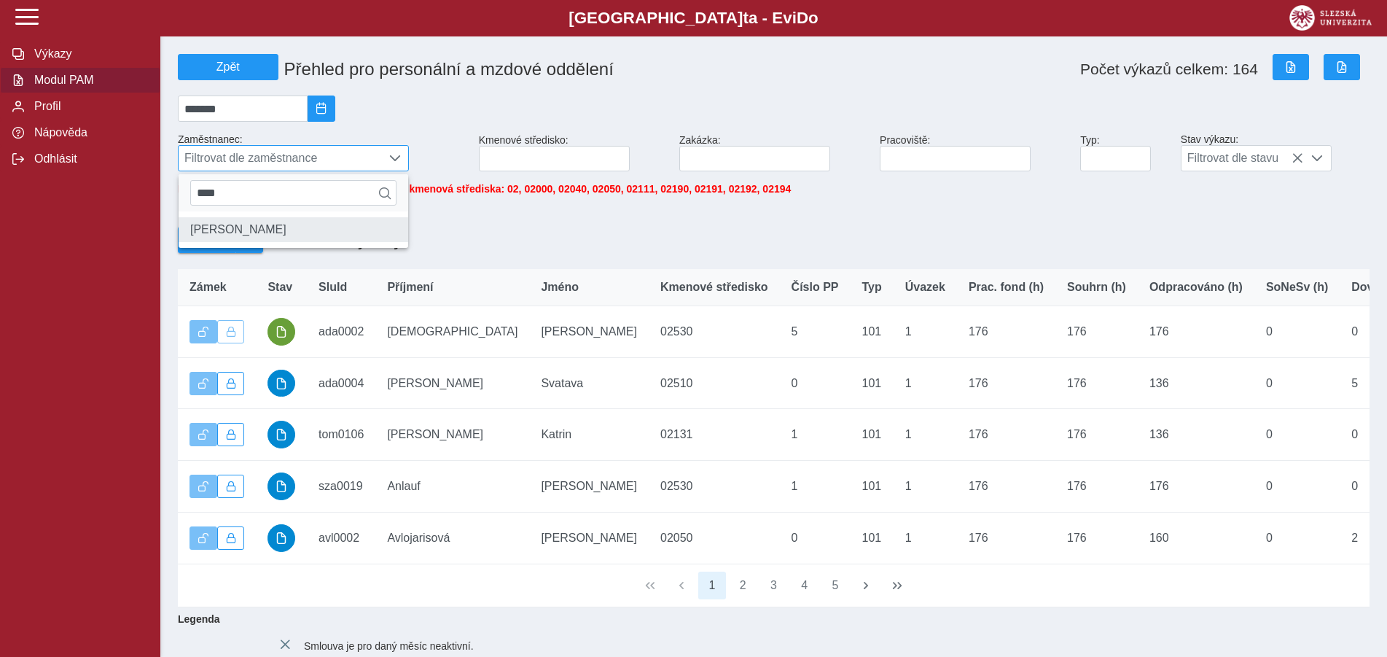
type input "****"
click at [229, 234] on li "[PERSON_NAME]" at bounding box center [294, 229] width 230 height 25
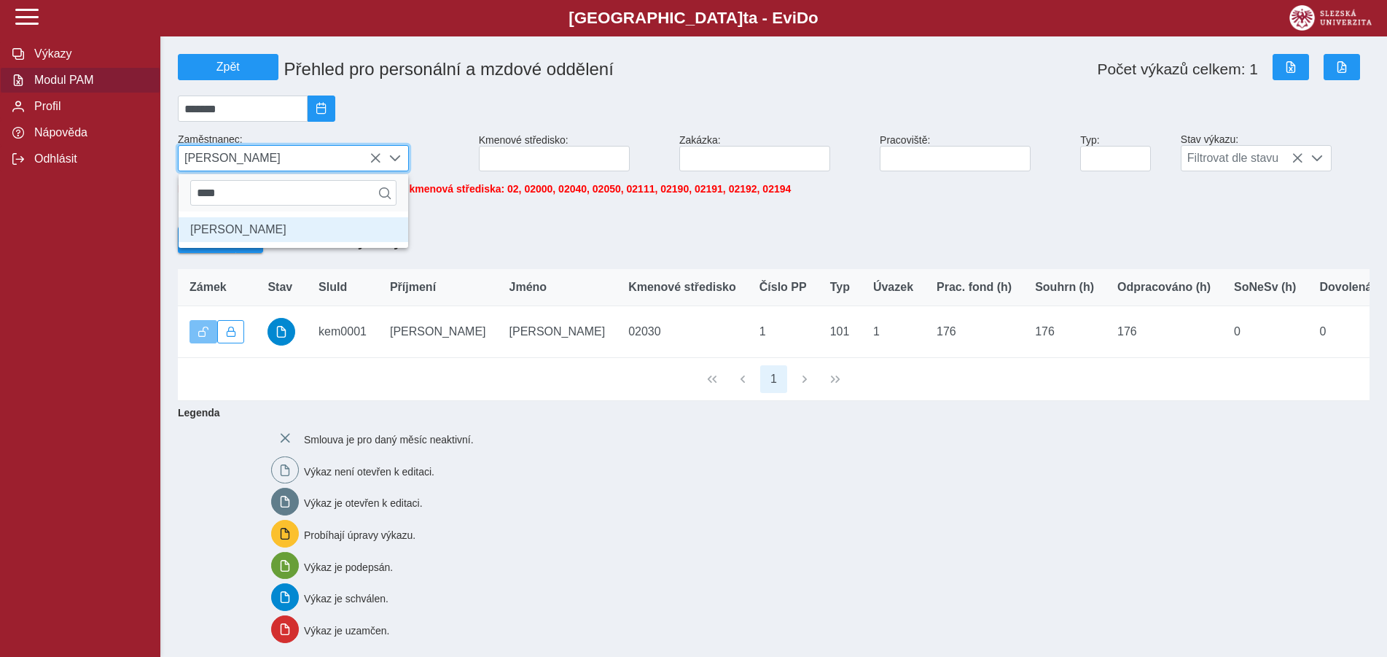
scroll to position [8, 60]
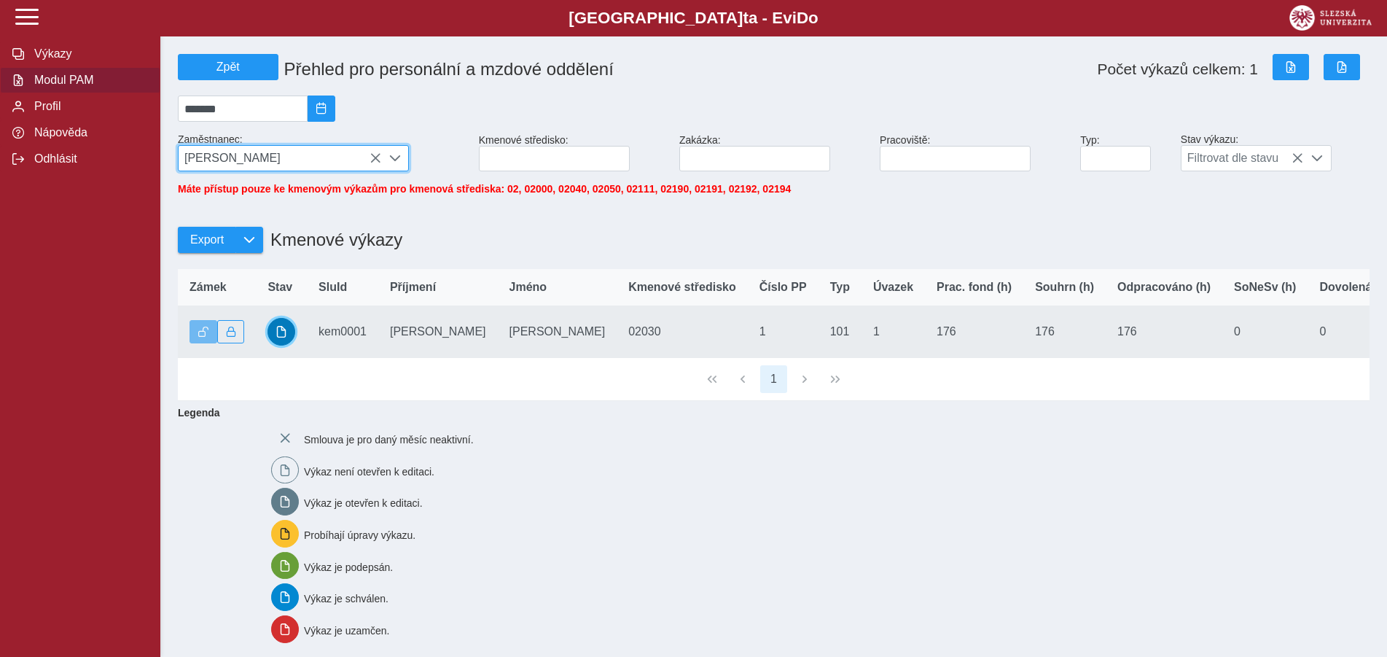
click at [273, 334] on button "button" at bounding box center [281, 332] width 28 height 28
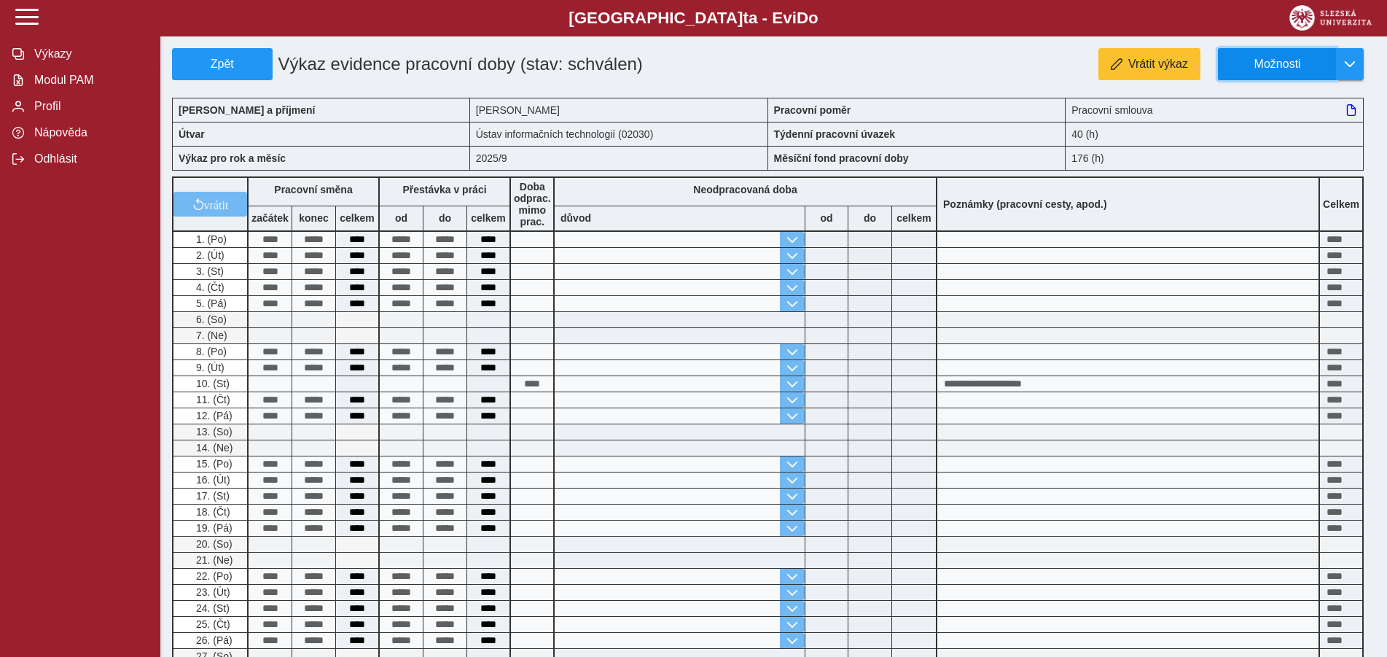
click at [1296, 61] on span "Možnosti" at bounding box center [1277, 64] width 94 height 13
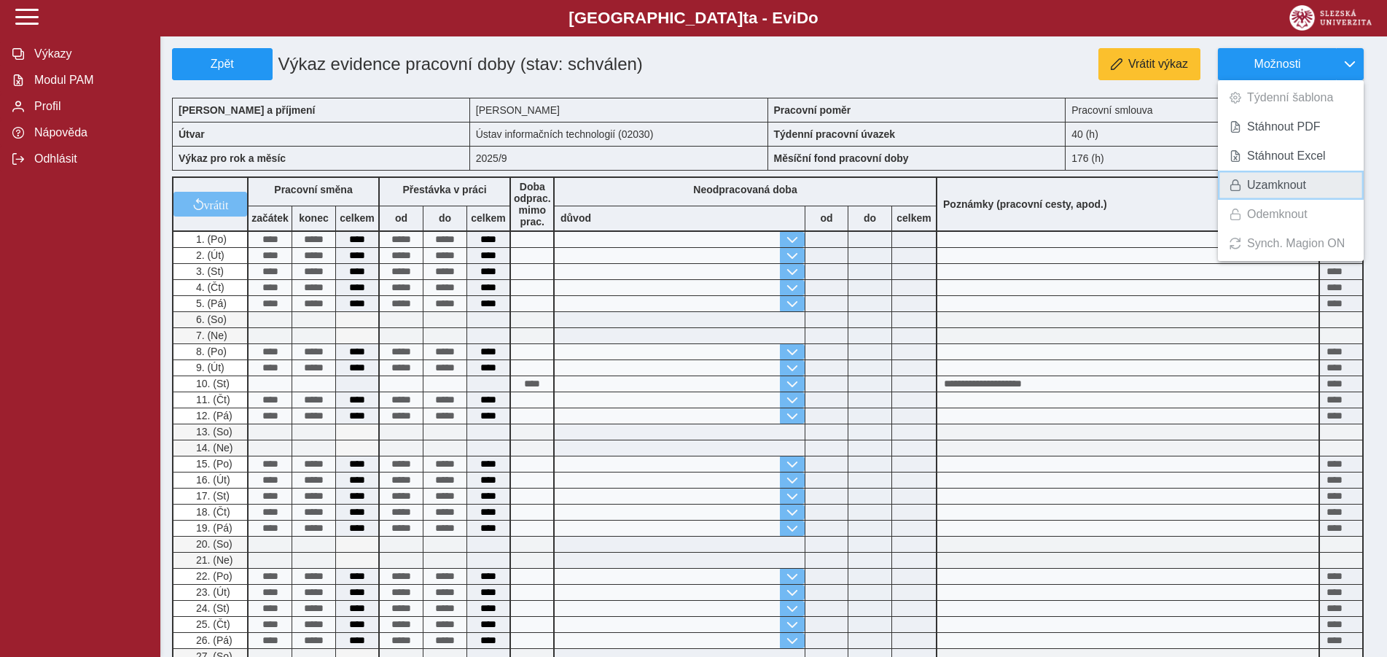
click at [1280, 182] on span "Uzamknout" at bounding box center [1276, 185] width 59 height 12
